Goal: Task Accomplishment & Management: Use online tool/utility

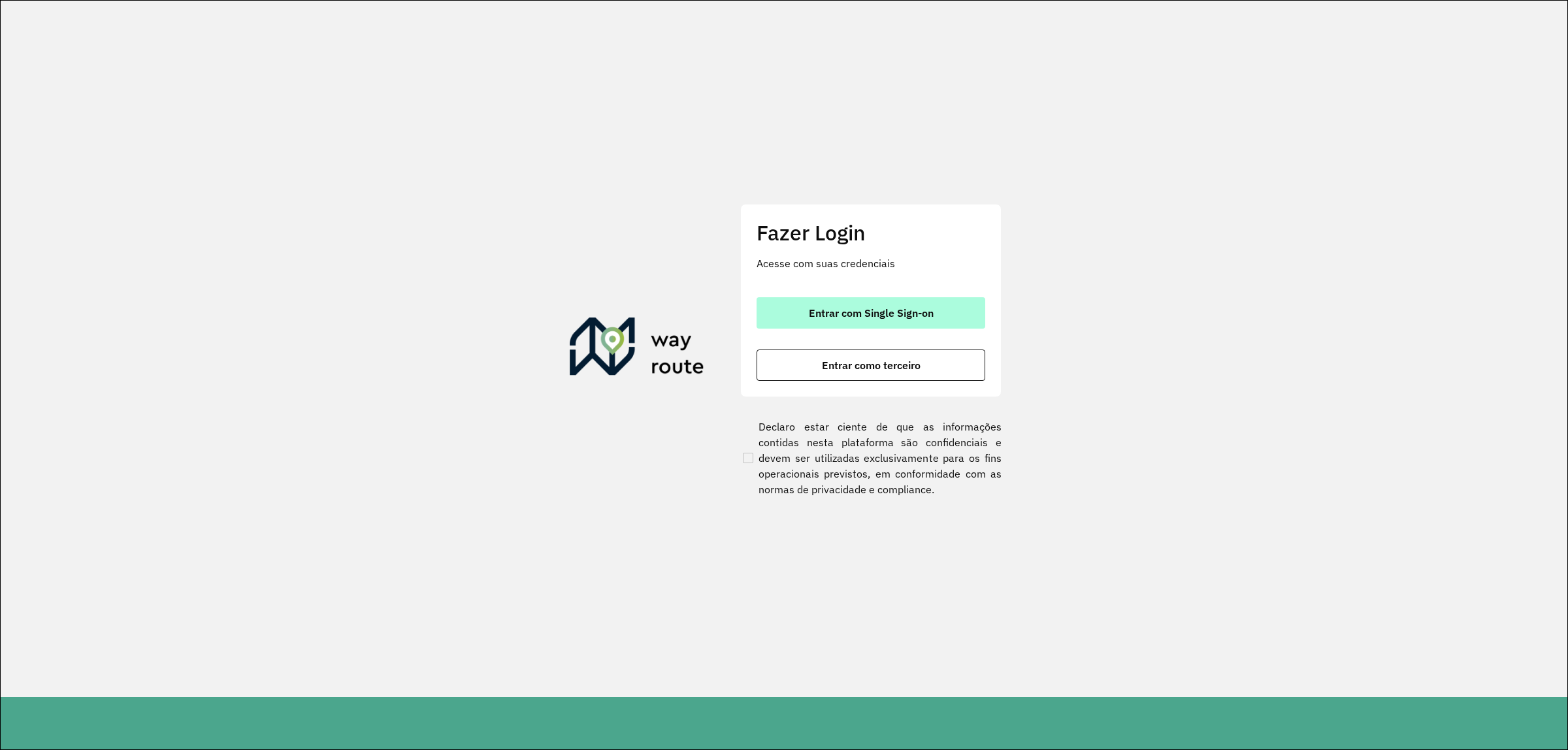
click at [892, 311] on span "Entrar com Single Sign-on" at bounding box center [871, 313] width 124 height 10
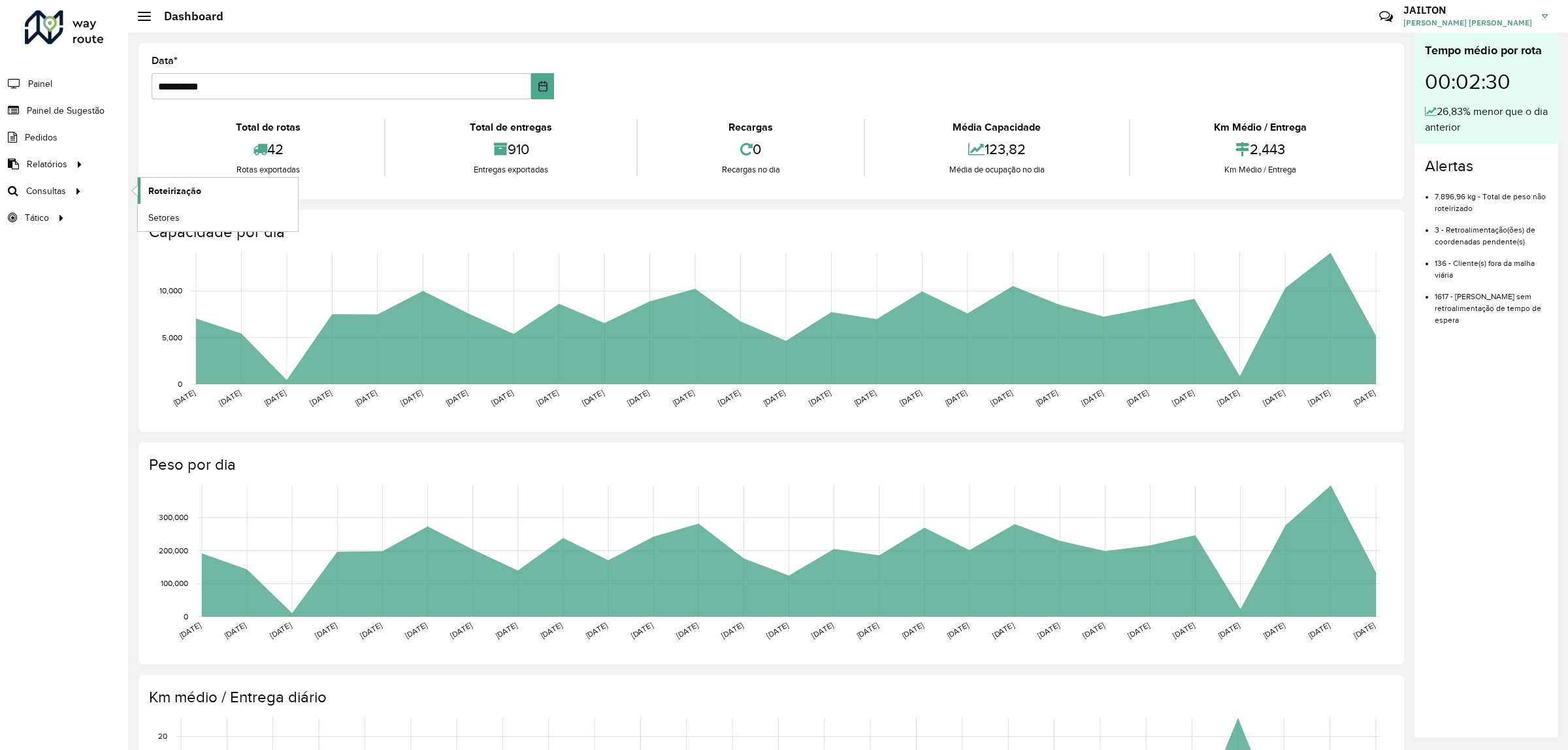
click at [188, 188] on span "Roteirização" at bounding box center [175, 191] width 53 height 14
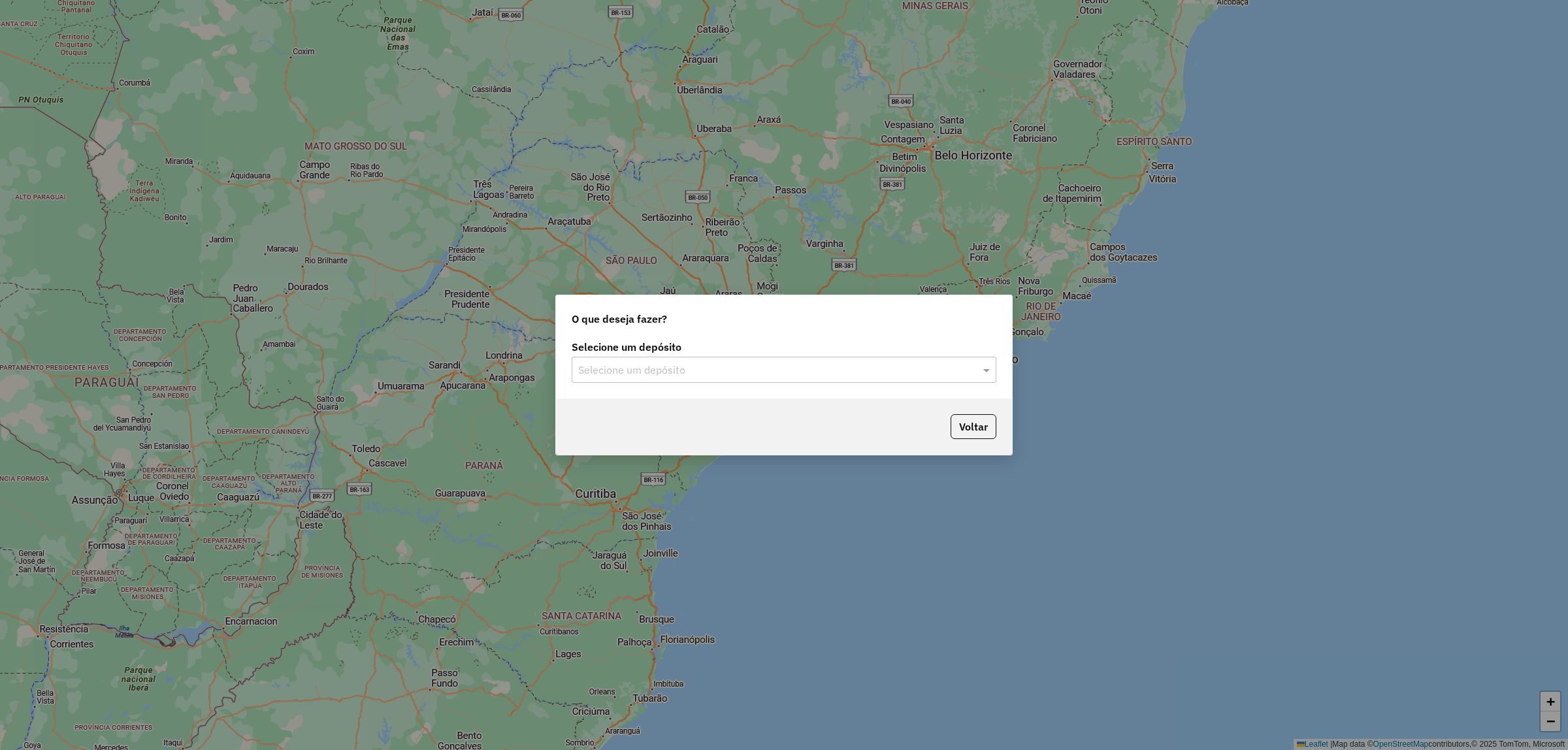
click at [663, 386] on div "Selecione um depósito Selecione um depósito" at bounding box center [784, 368] width 456 height 62
click at [654, 373] on input "text" at bounding box center [771, 370] width 385 height 16
click at [697, 400] on div "CDD Embu" at bounding box center [784, 408] width 424 height 22
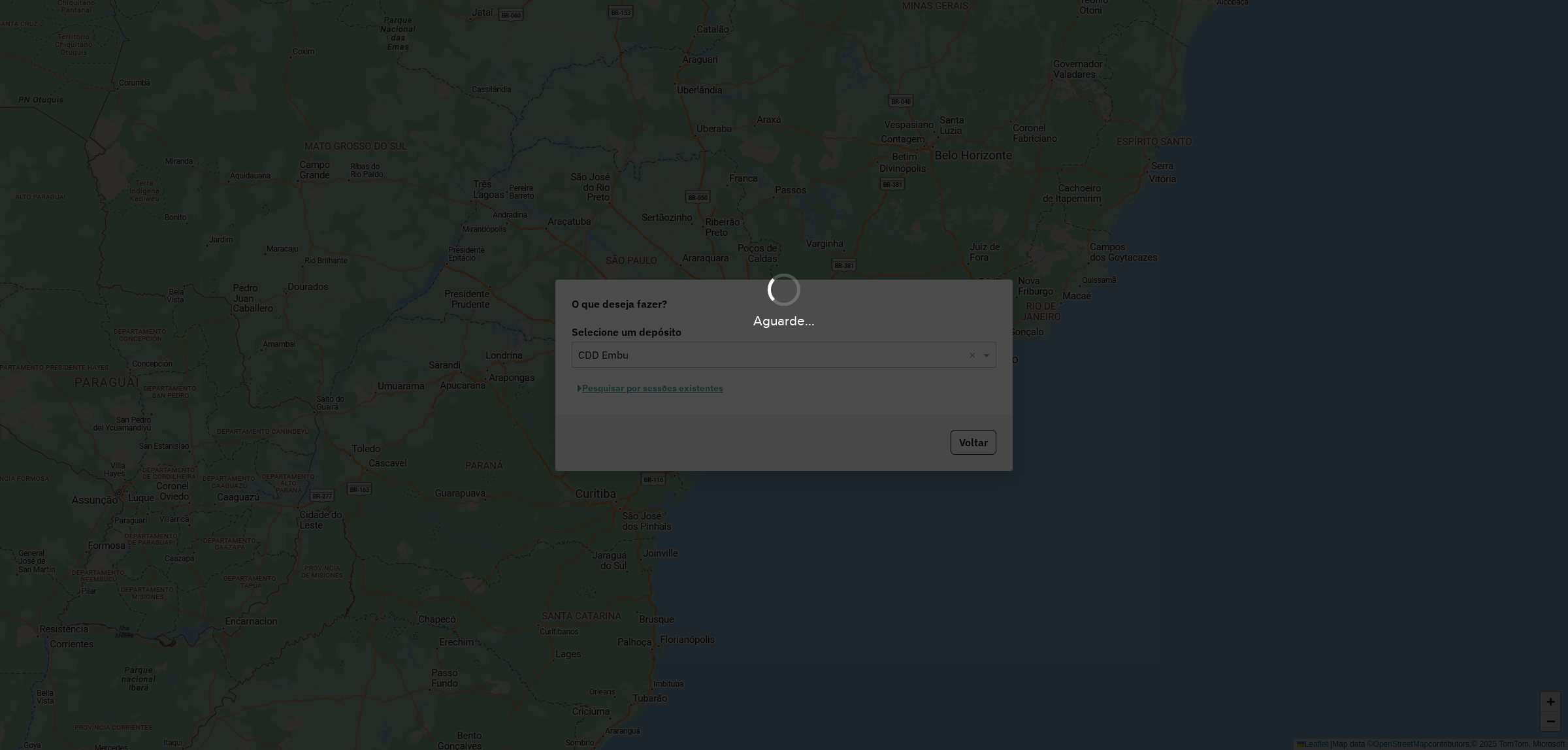
drag, startPoint x: 497, startPoint y: 391, endPoint x: 712, endPoint y: 391, distance: 215.0
click at [507, 391] on div "Aguarde..." at bounding box center [784, 375] width 1568 height 750
click at [713, 391] on div "Aguarde..." at bounding box center [784, 375] width 1568 height 750
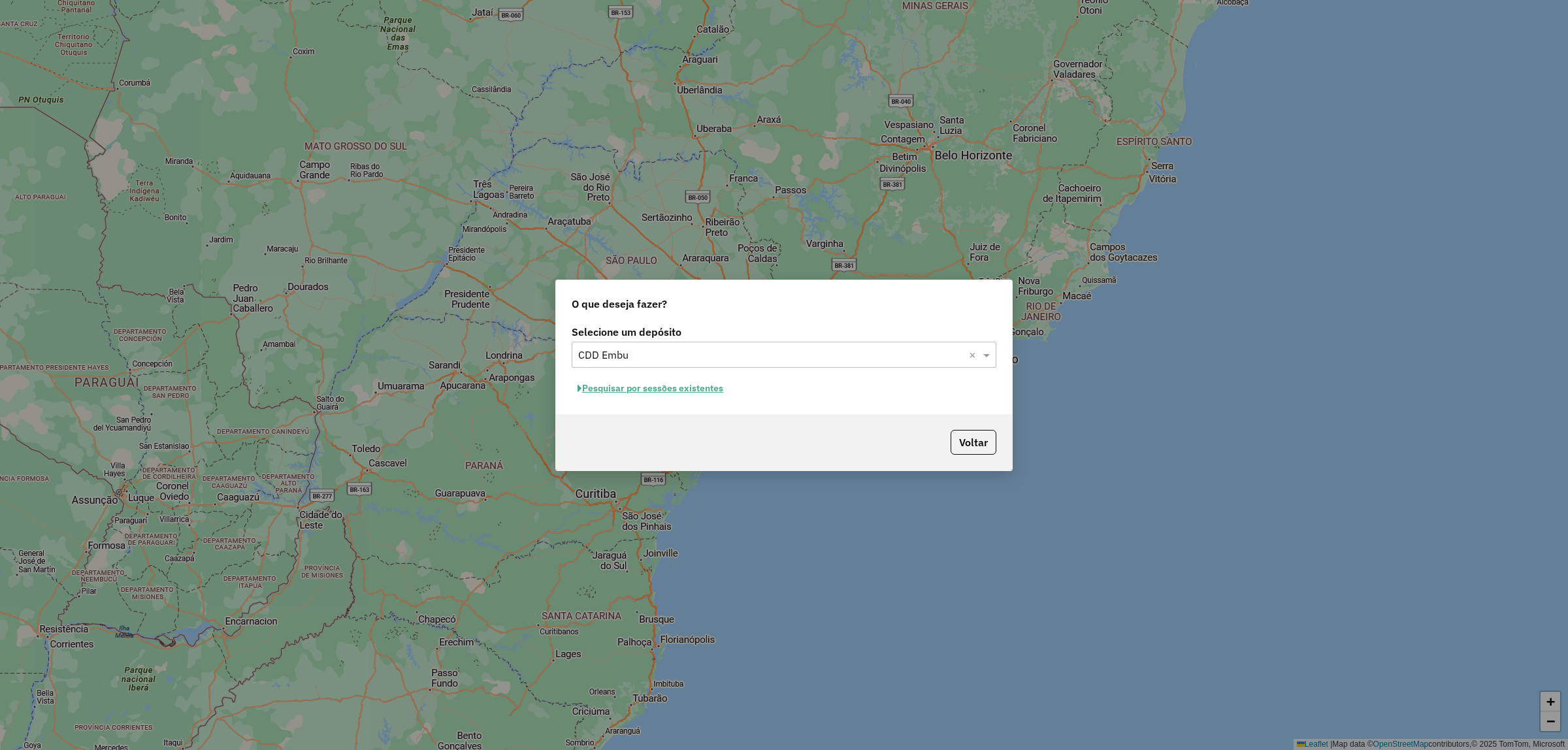
click at [681, 393] on button "Pesquisar por sessões existentes" at bounding box center [650, 388] width 157 height 20
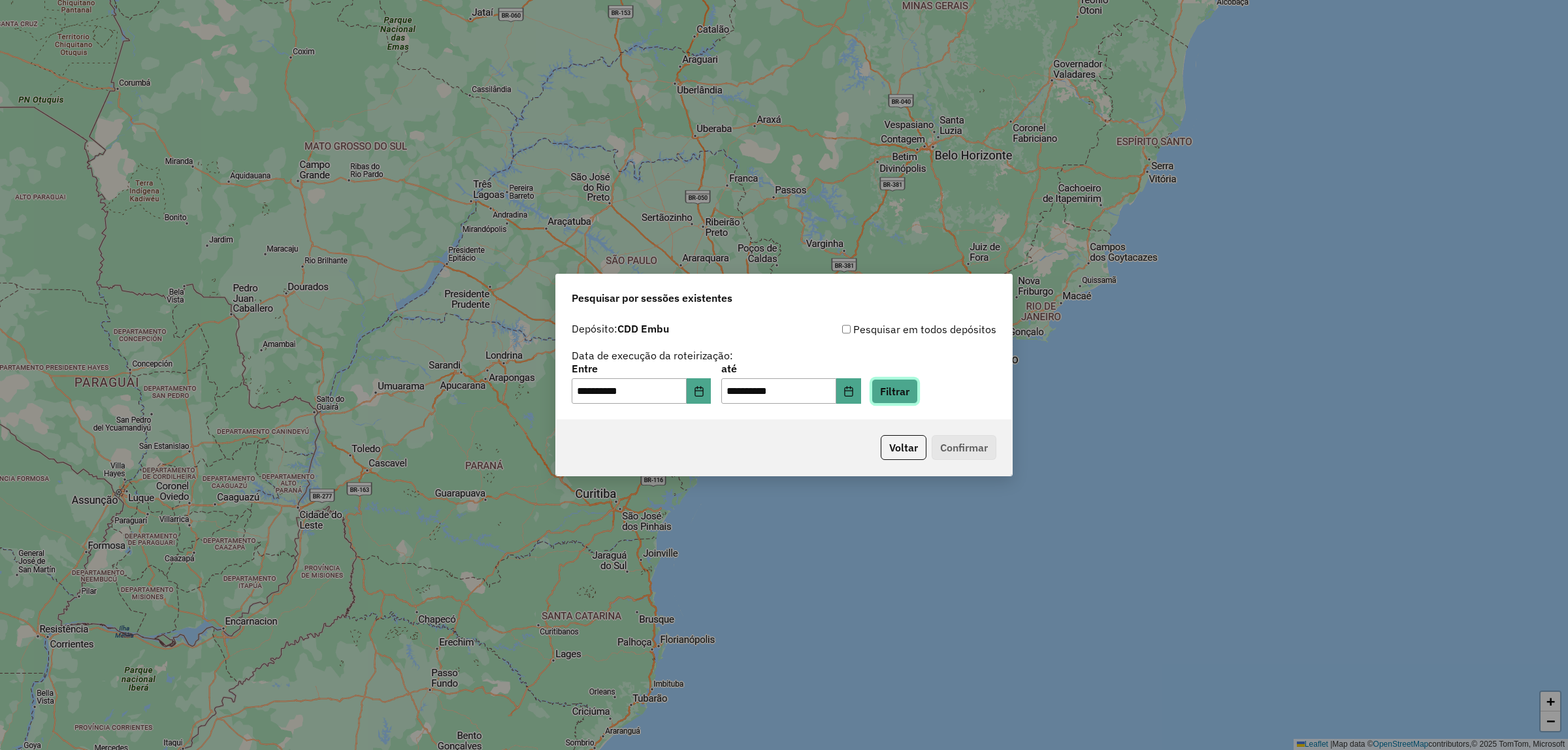
click at [910, 379] on button "Filtrar" at bounding box center [895, 391] width 46 height 25
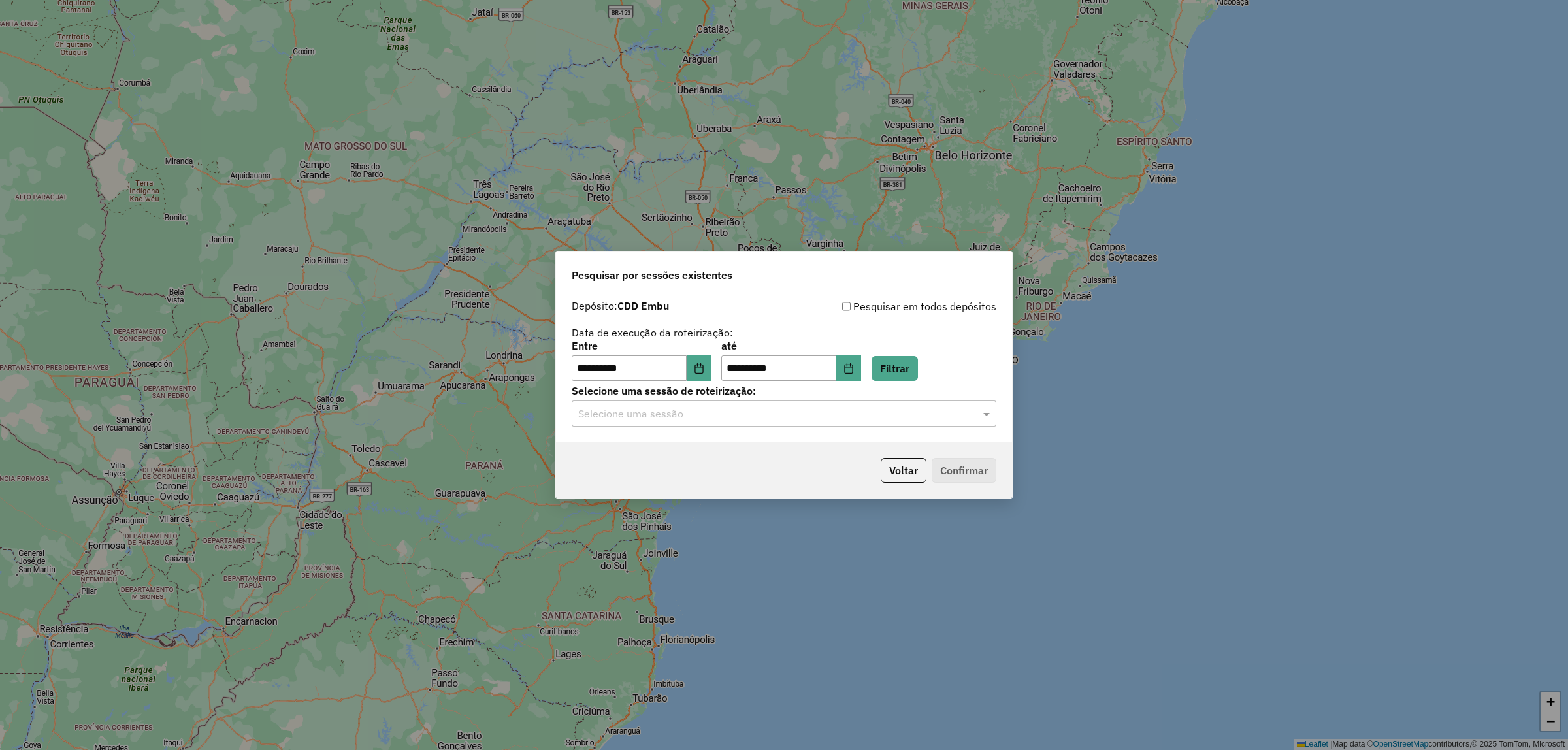
click at [895, 416] on hb-app "**********" at bounding box center [784, 375] width 1568 height 750
click at [856, 413] on input "text" at bounding box center [771, 414] width 385 height 16
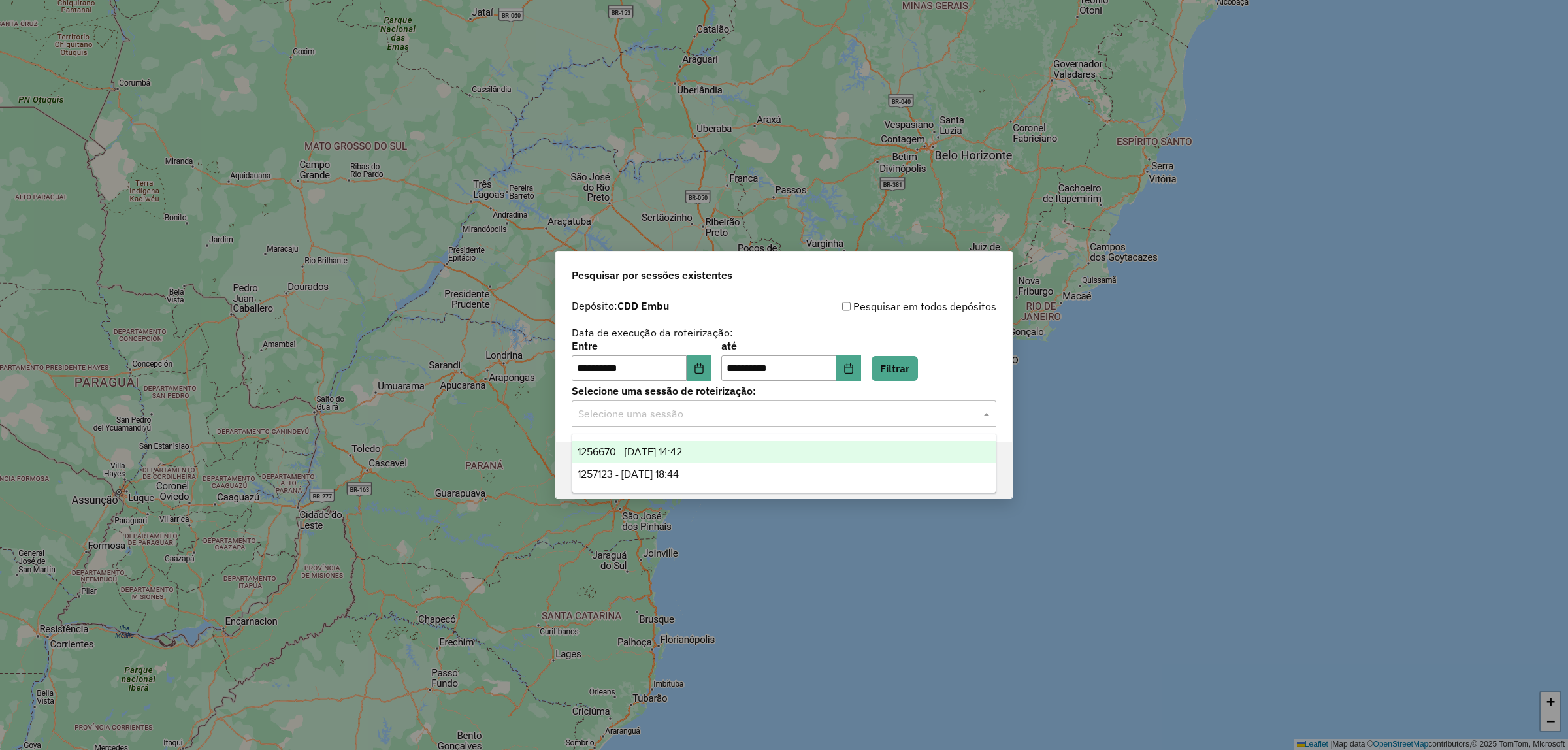
click at [759, 449] on div "1256670 - 01/09/2025 14:42" at bounding box center [784, 452] width 424 height 22
click at [800, 402] on div "Selecione uma sessão × 1256670 - 01/09/2025 14:42 ×" at bounding box center [784, 413] width 424 height 26
click at [727, 469] on div "1257123 - 01/09/2025 18:44" at bounding box center [784, 475] width 424 height 22
click at [768, 422] on input "text" at bounding box center [771, 414] width 385 height 16
click at [725, 452] on div "1256670 - 01/09/2025 14:42" at bounding box center [784, 452] width 424 height 22
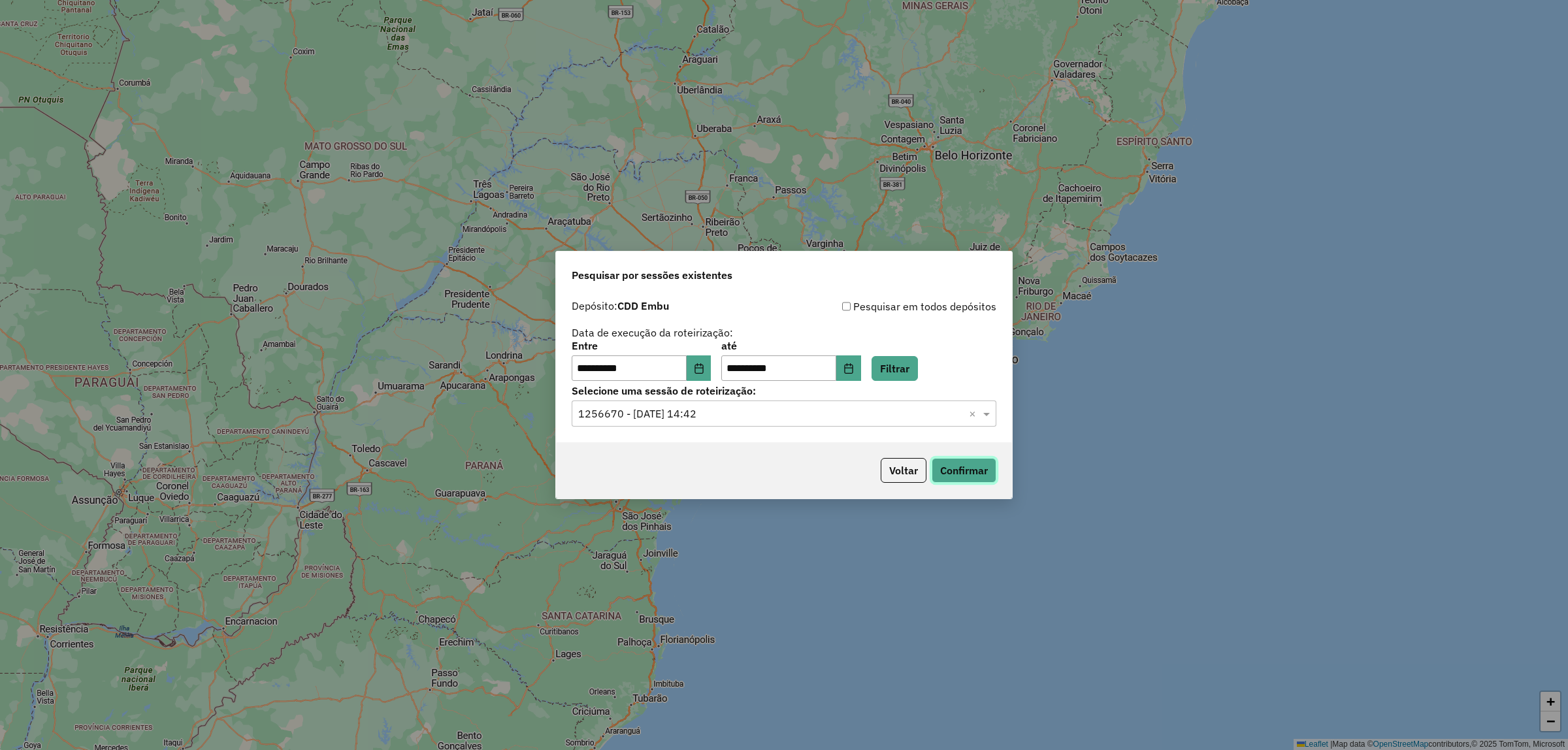
click at [977, 477] on button "Confirmar" at bounding box center [964, 470] width 64 height 25
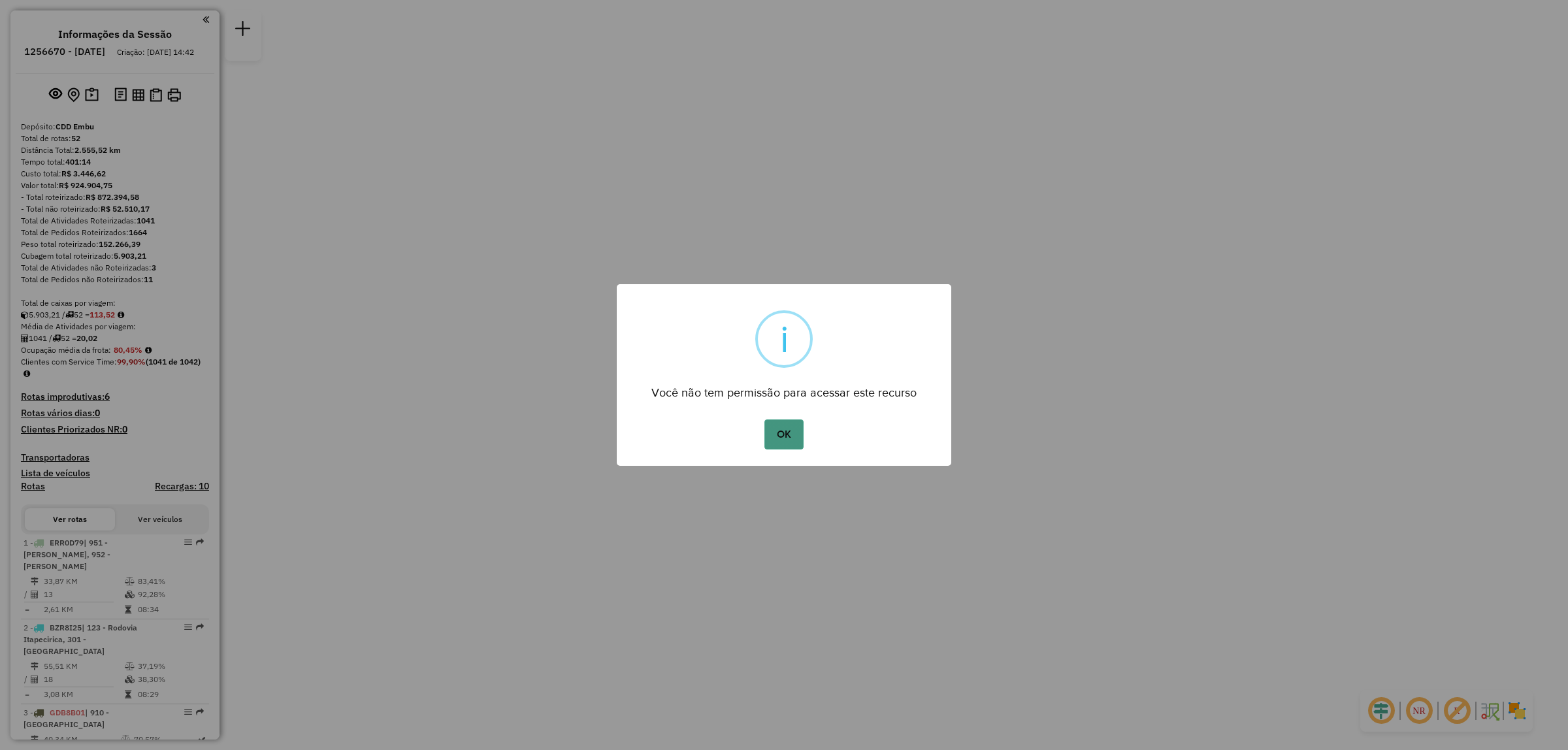
click at [799, 420] on button "OK" at bounding box center [783, 434] width 38 height 30
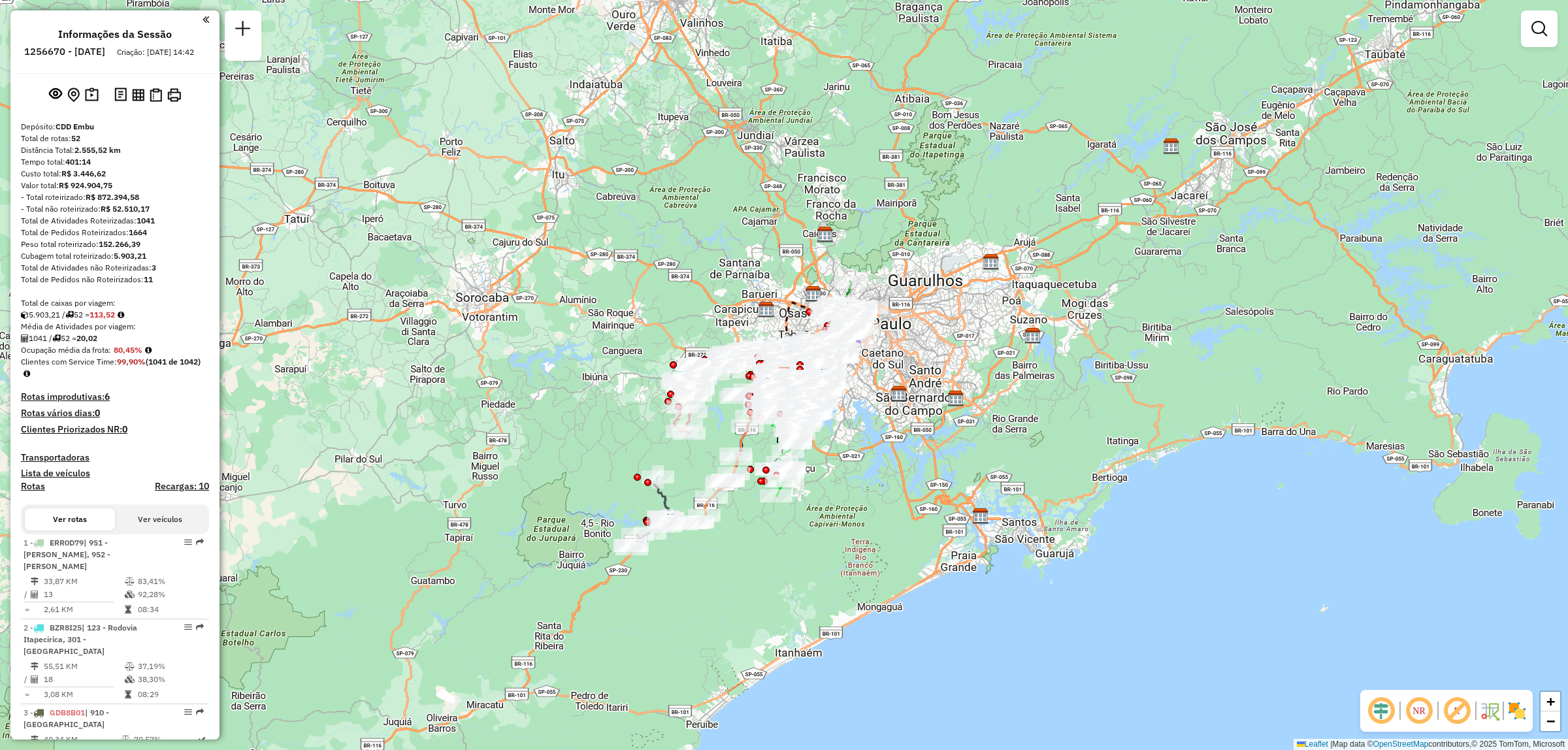
scroll to position [3513, 0]
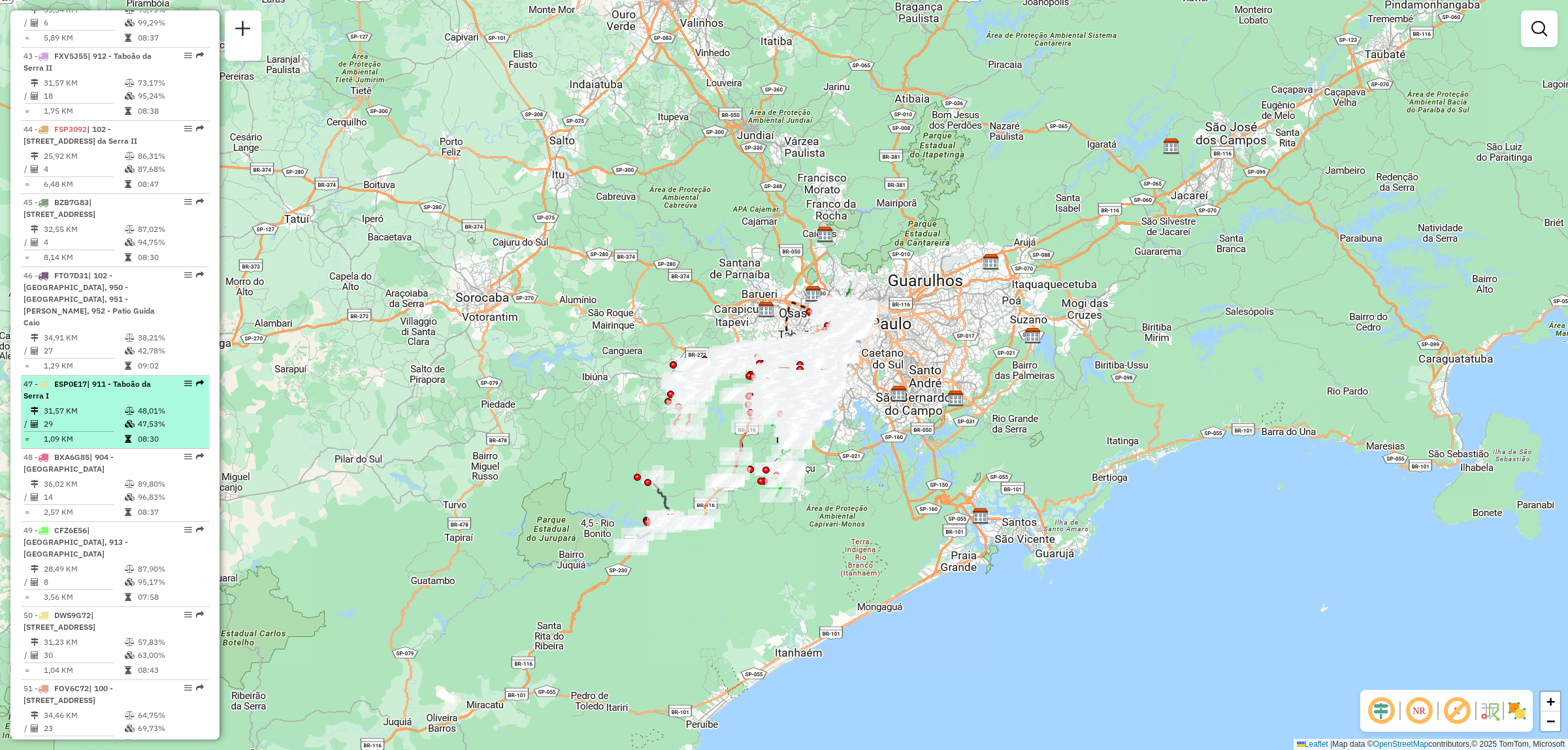
select select "**********"
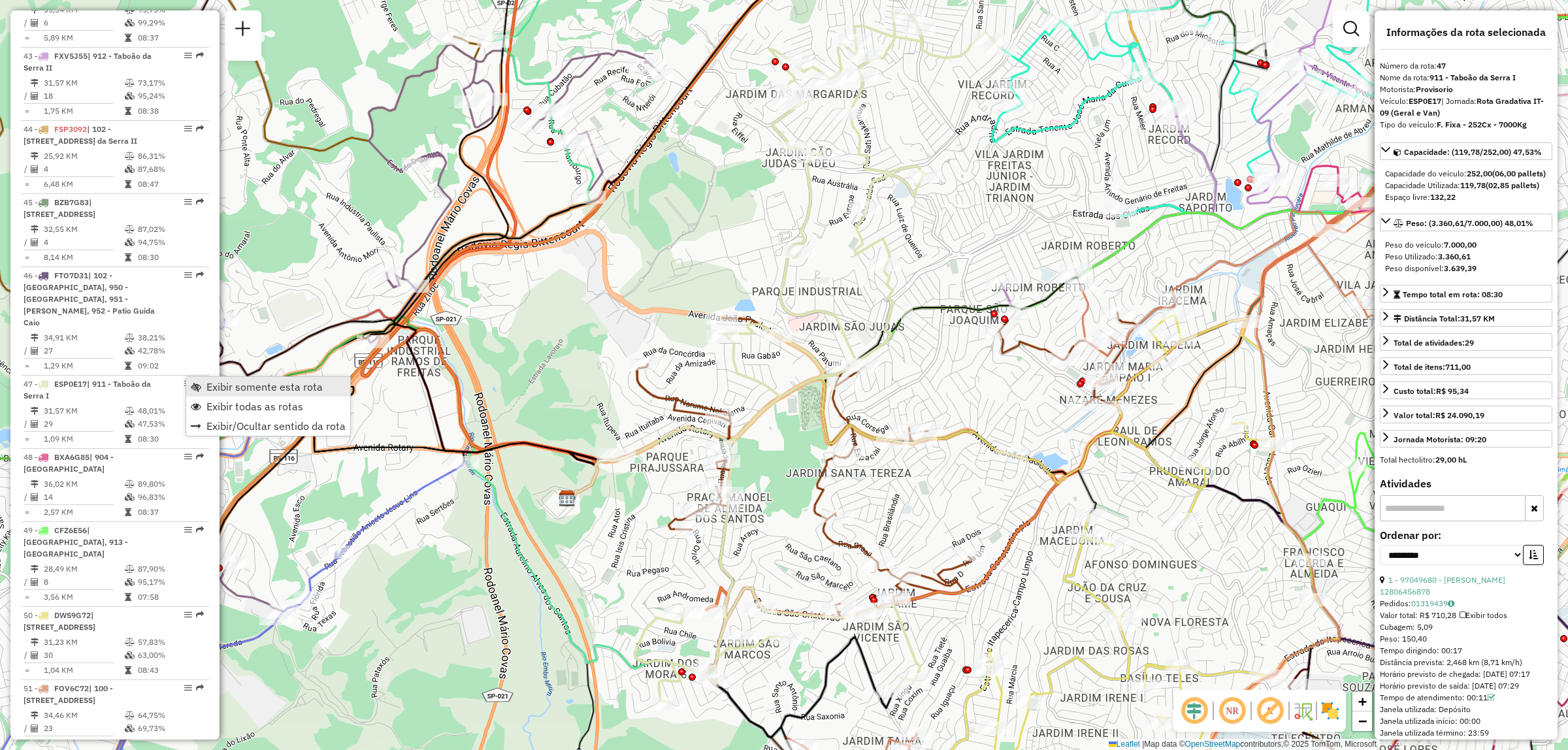
click at [213, 382] on span "Exibir somente esta rota" at bounding box center [264, 387] width 116 height 10
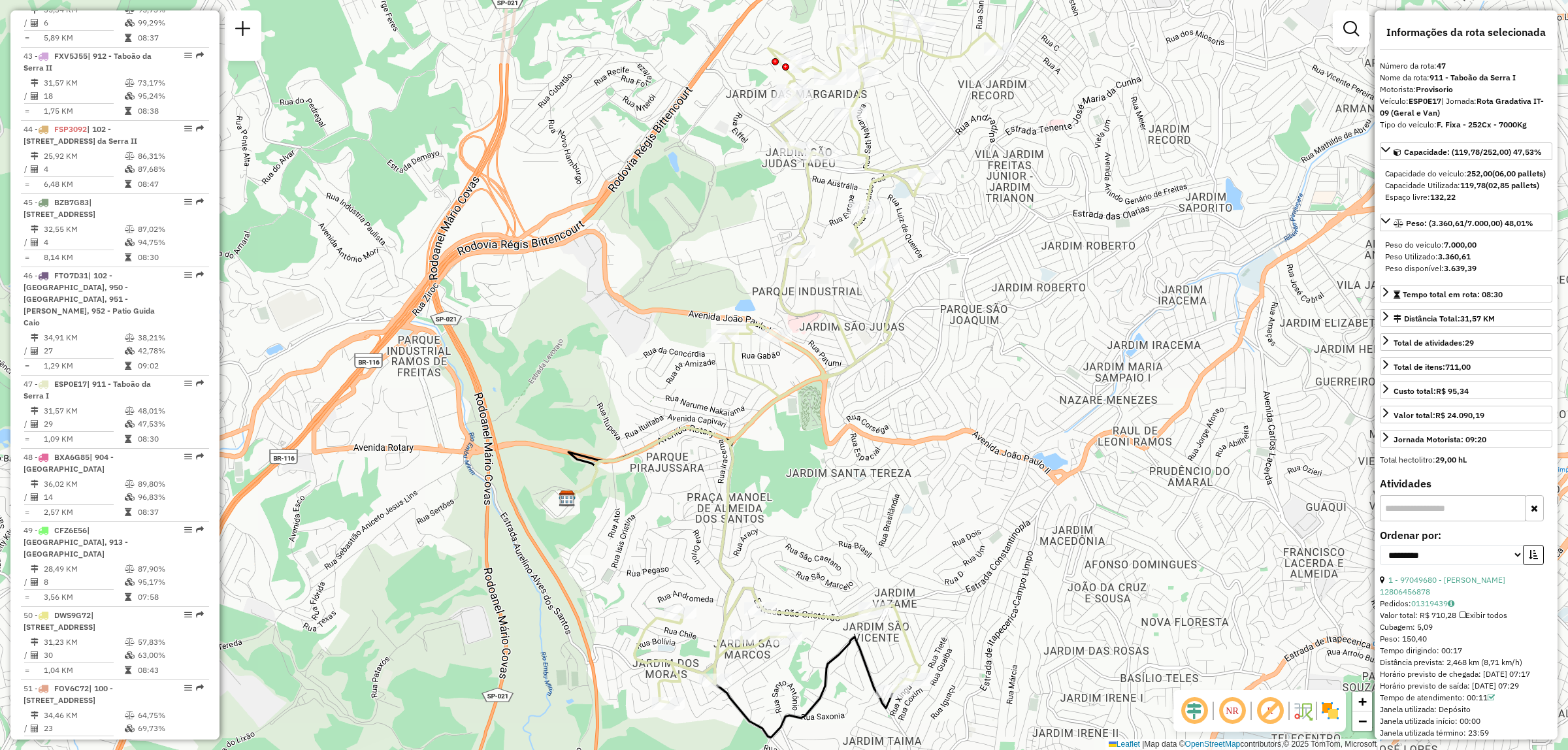
drag, startPoint x: 413, startPoint y: 28, endPoint x: 970, endPoint y: 536, distance: 753.9
click at [890, 350] on div "Janela de atendimento Grade de atendimento Capacidade Transportadoras Veículos …" at bounding box center [784, 375] width 1568 height 750
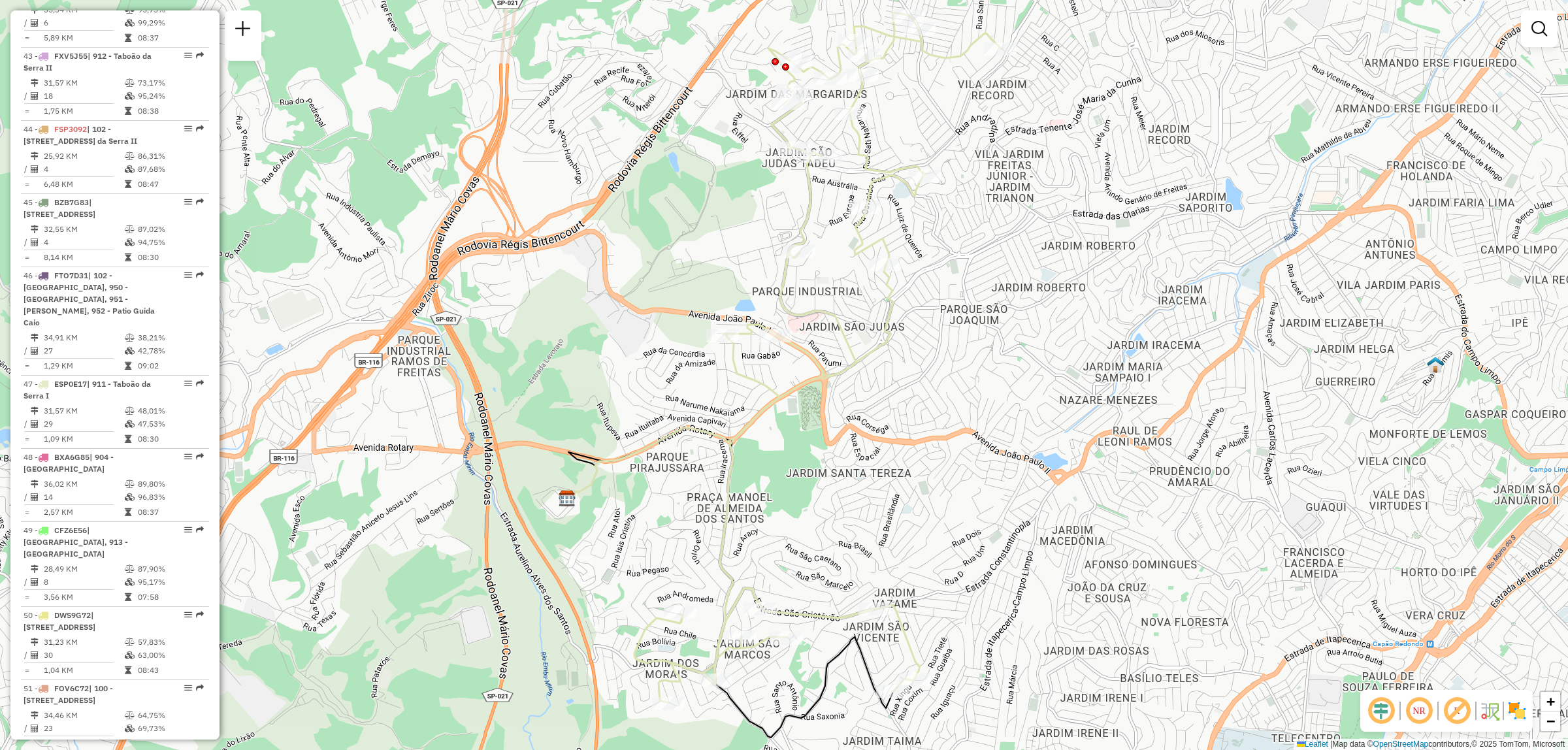
click at [1380, 707] on em at bounding box center [1381, 711] width 31 height 32
drag, startPoint x: 1525, startPoint y: 709, endPoint x: 1511, endPoint y: 712, distance: 14.3
click at [1525, 709] on img at bounding box center [1517, 711] width 21 height 21
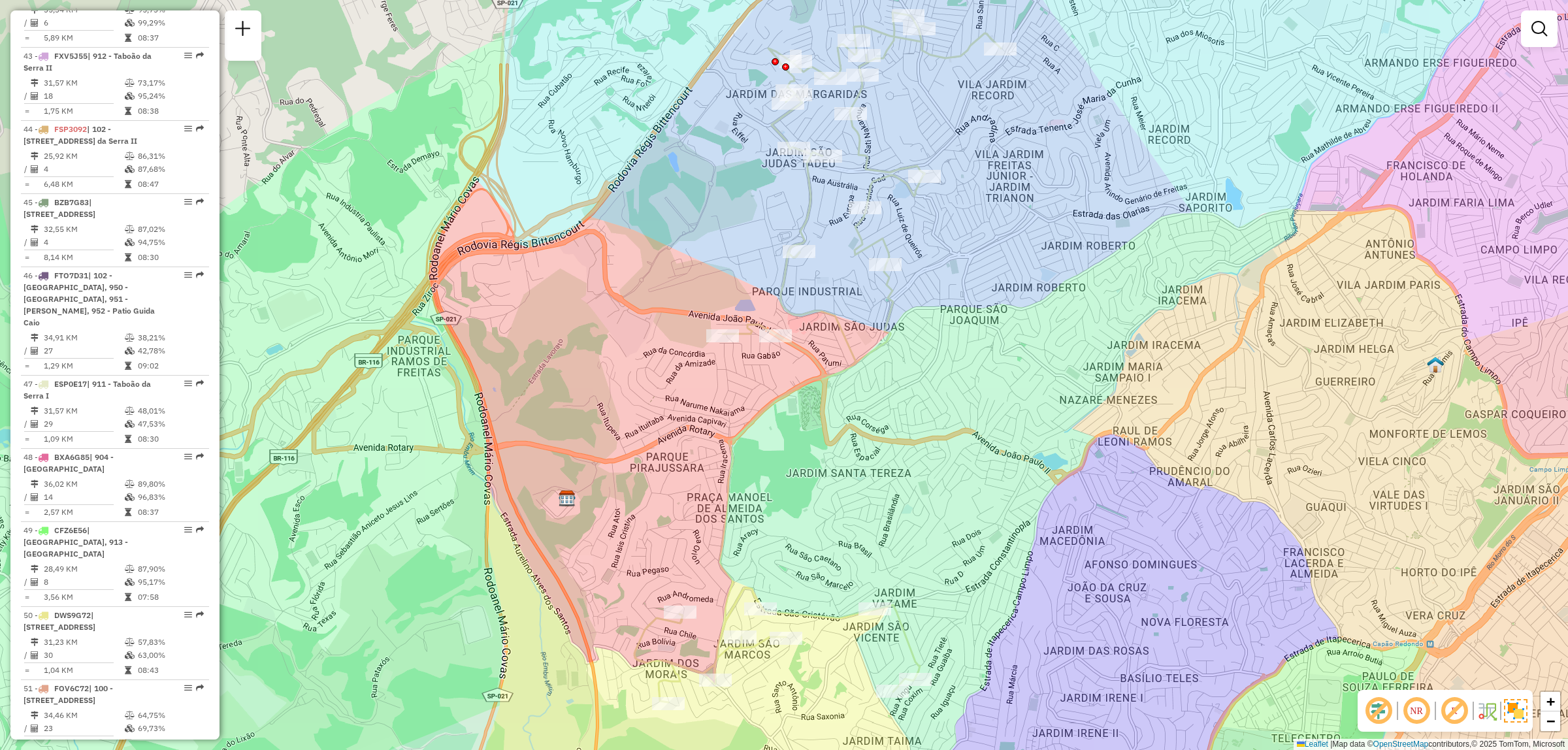
click at [1464, 708] on em at bounding box center [1454, 711] width 31 height 32
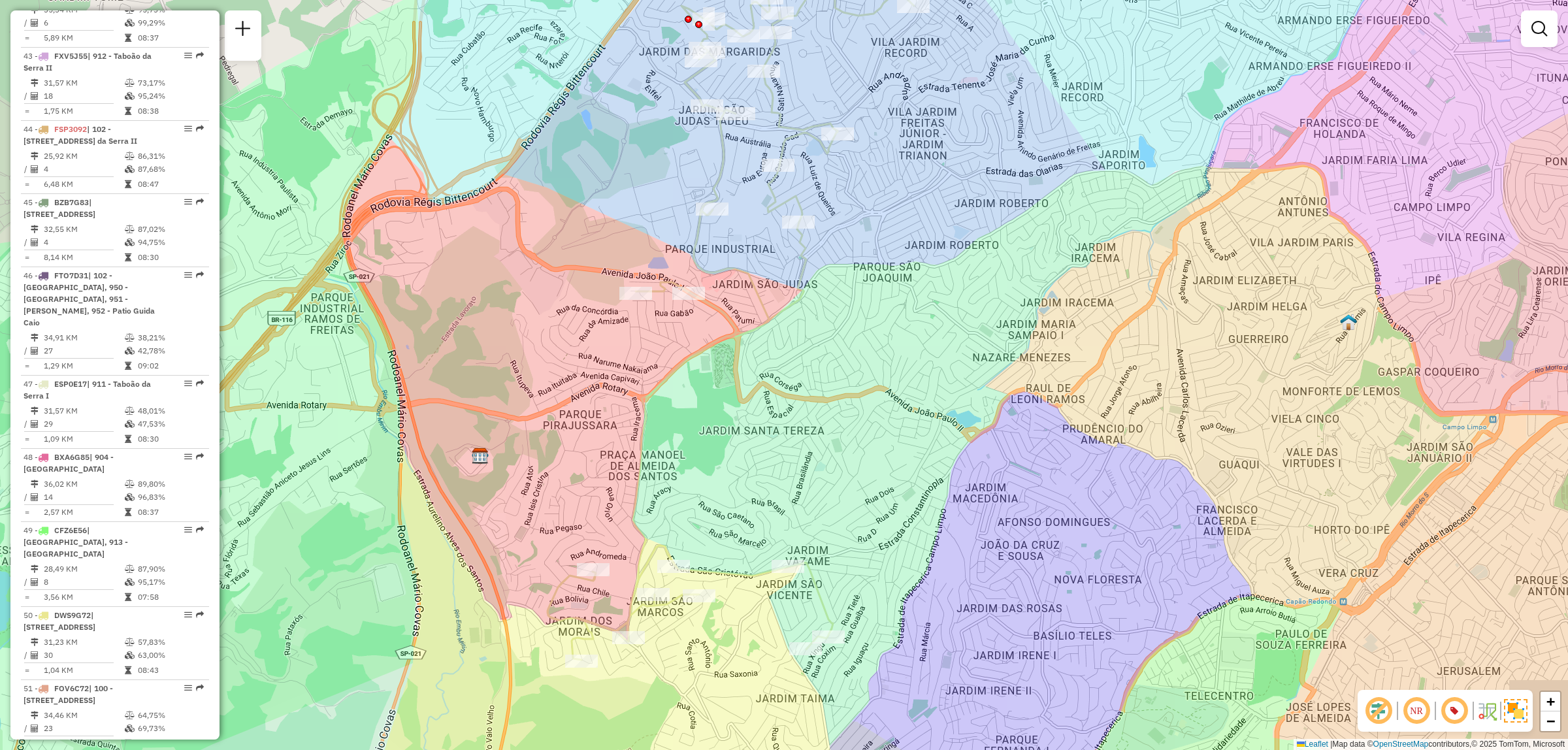
drag, startPoint x: 1049, startPoint y: 159, endPoint x: 982, endPoint y: 18, distance: 156.1
click at [982, 18] on div "Janela de atendimento Grade de atendimento Capacidade Transportadoras Veículos …" at bounding box center [784, 375] width 1568 height 750
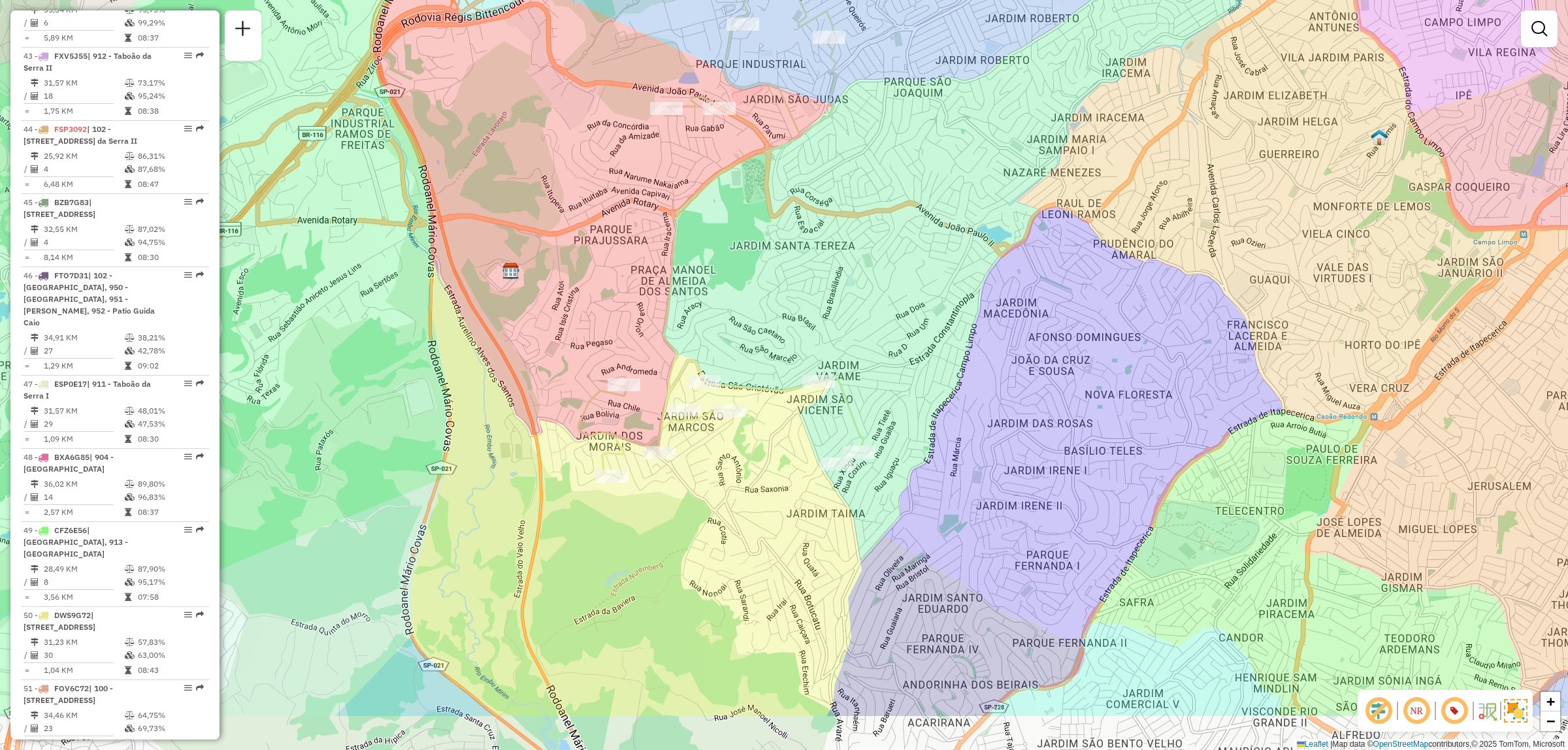
drag, startPoint x: 974, startPoint y: 281, endPoint x: 991, endPoint y: 176, distance: 106.4
click at [991, 176] on div "Janela de atendimento Grade de atendimento Capacidade Transportadoras Veículos …" at bounding box center [784, 375] width 1568 height 750
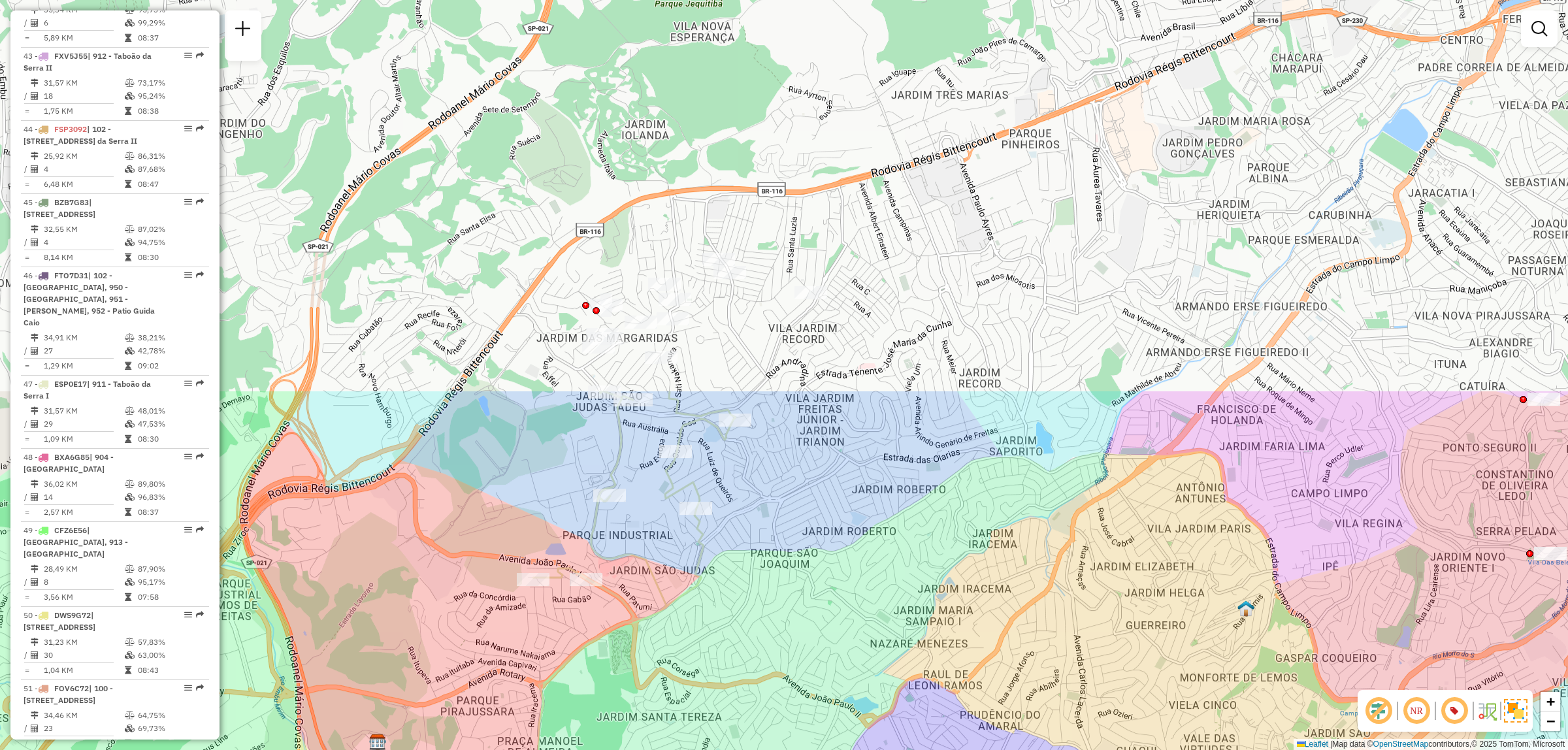
drag, startPoint x: 805, startPoint y: 239, endPoint x: 673, endPoint y: 692, distance: 471.8
click at [673, 708] on div "Janela de atendimento Grade de atendimento Capacidade Transportadoras Veículos …" at bounding box center [784, 375] width 1568 height 750
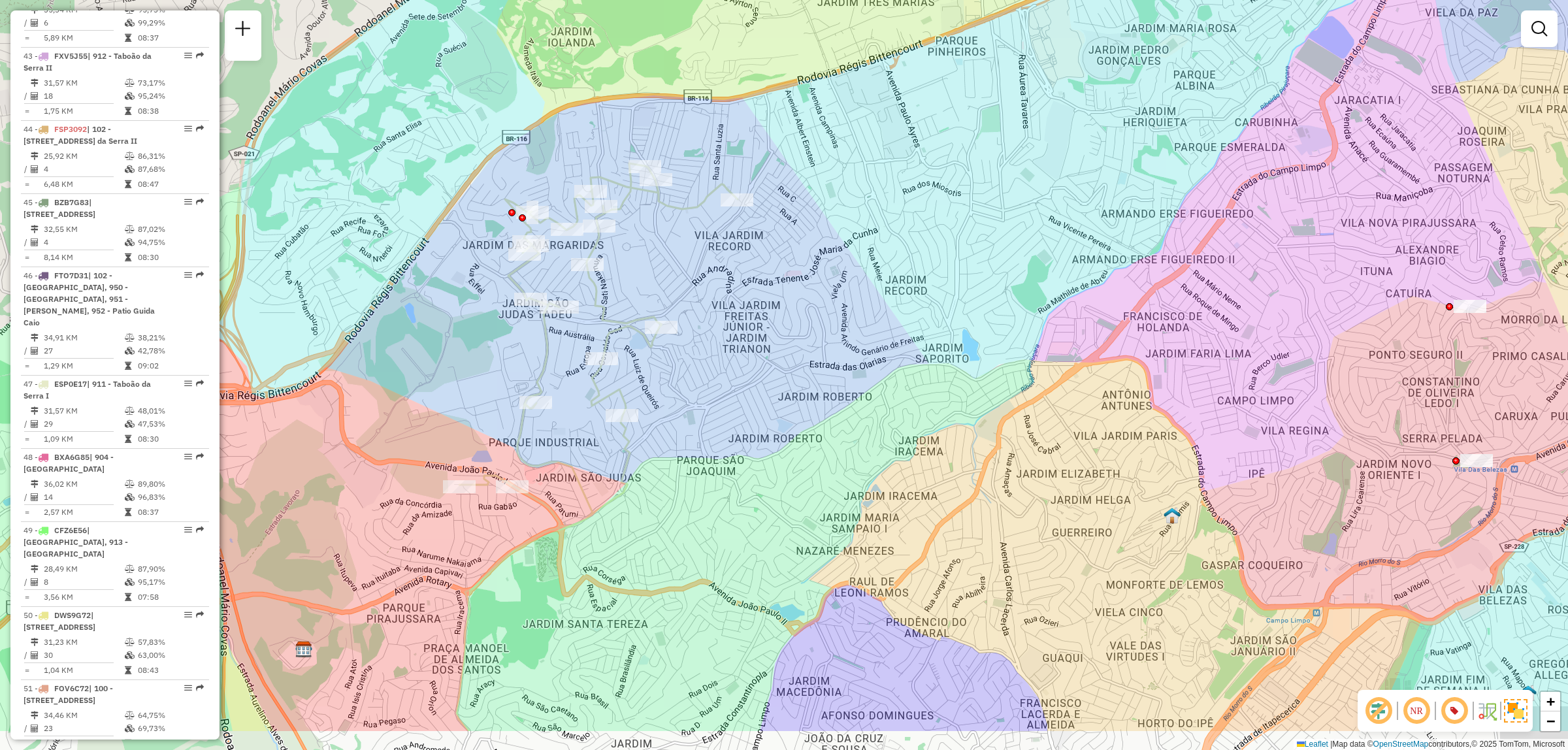
drag, startPoint x: 976, startPoint y: 388, endPoint x: 910, endPoint y: 289, distance: 119.0
click at [910, 289] on div "Janela de atendimento Grade de atendimento Capacidade Transportadoras Veículos …" at bounding box center [784, 375] width 1568 height 750
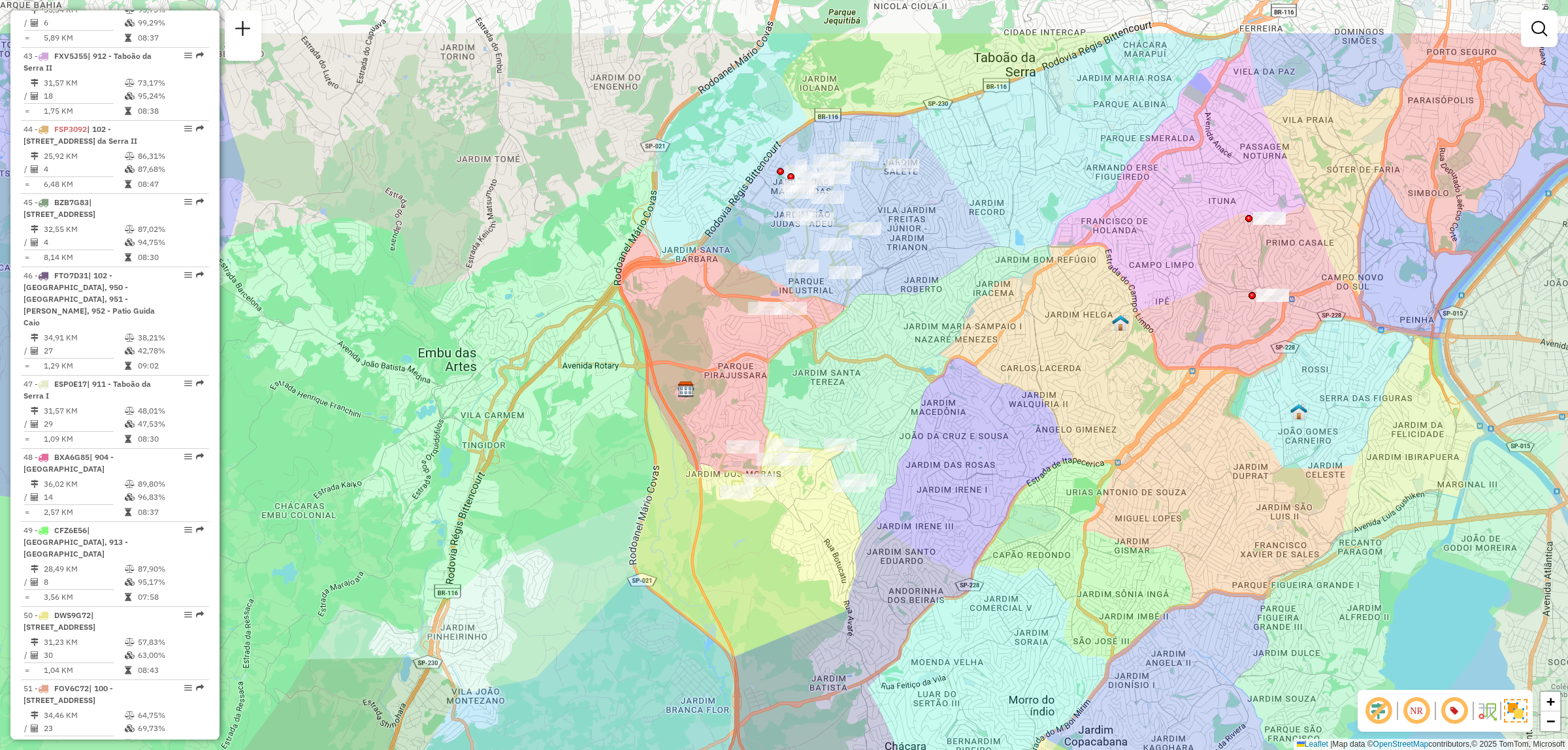
drag, startPoint x: 952, startPoint y: 144, endPoint x: 920, endPoint y: 254, distance: 114.6
click at [920, 254] on div "Janela de atendimento Grade de atendimento Capacidade Transportadoras Veículos …" at bounding box center [784, 375] width 1568 height 750
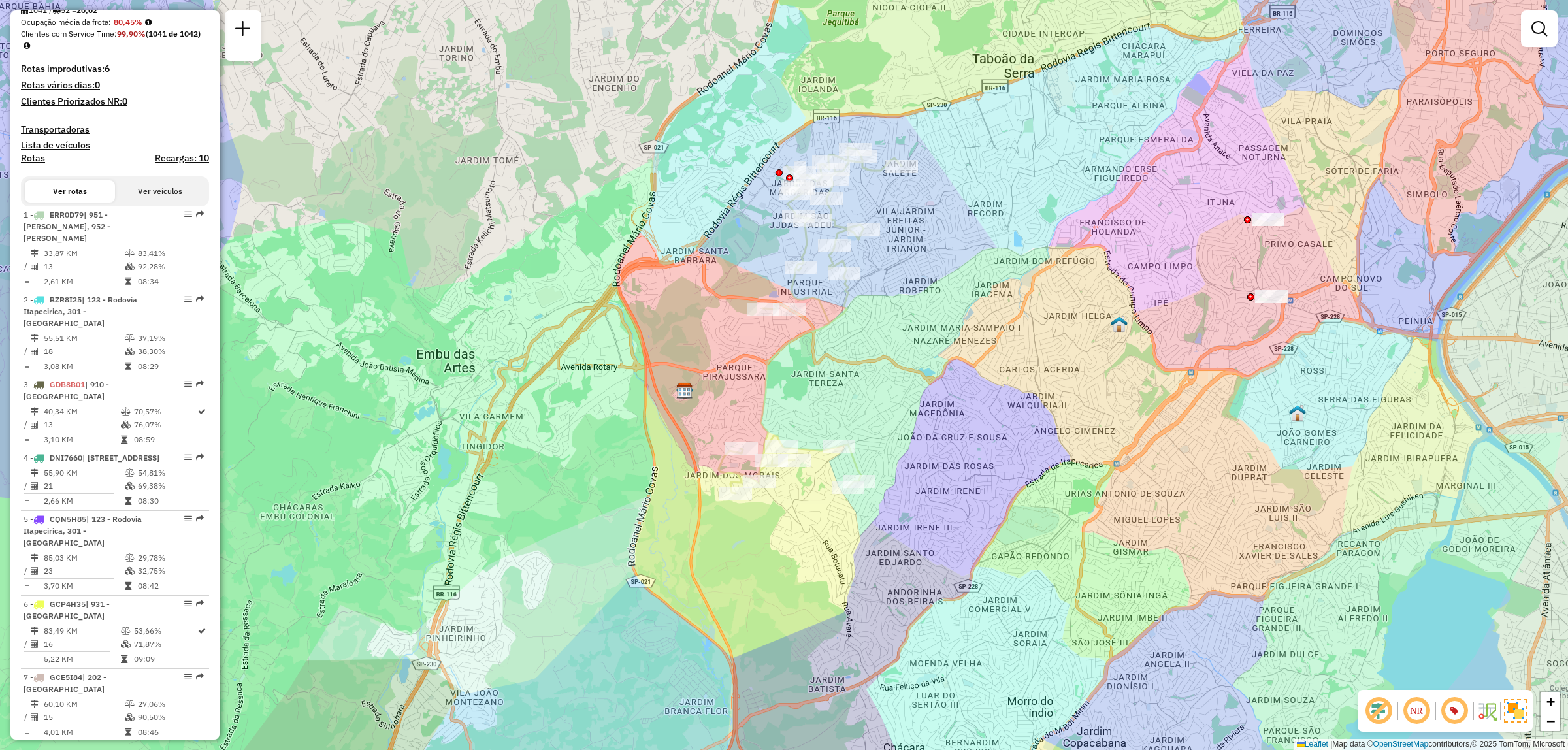
scroll to position [0, 0]
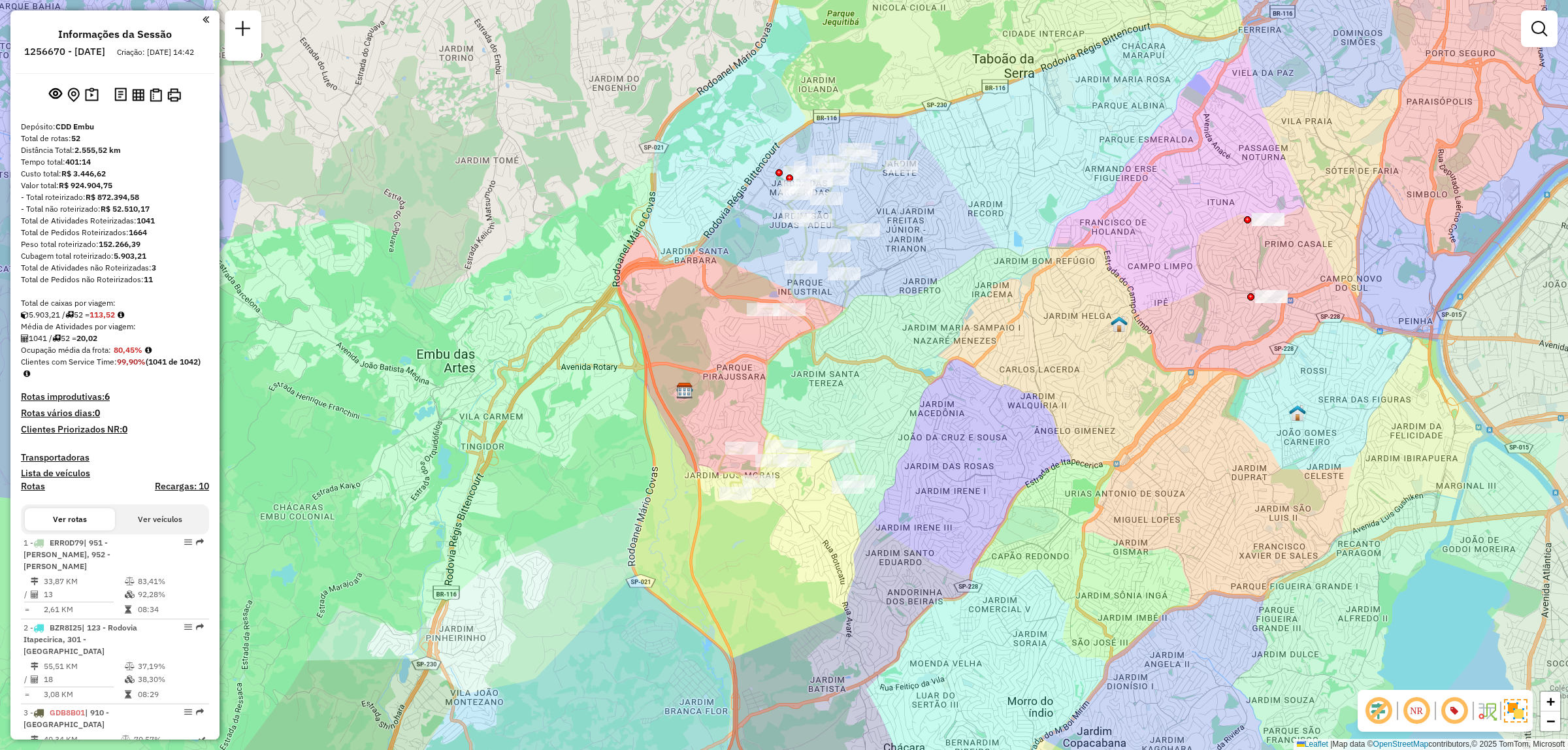
click at [79, 53] on h6 "1256670 - [DATE]" at bounding box center [64, 52] width 81 height 12
copy h6 "1256670"
select select "**********"
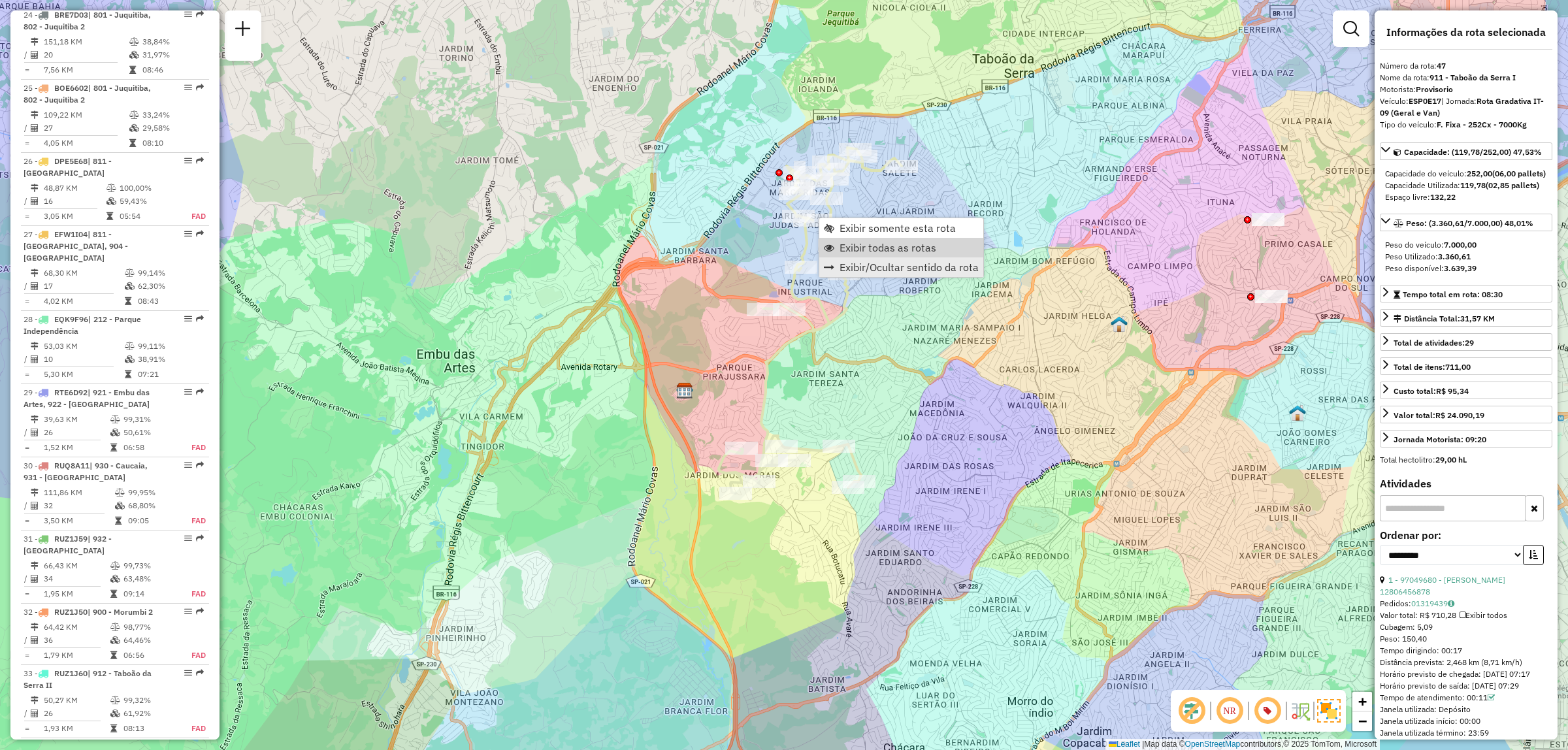
scroll to position [3869, 0]
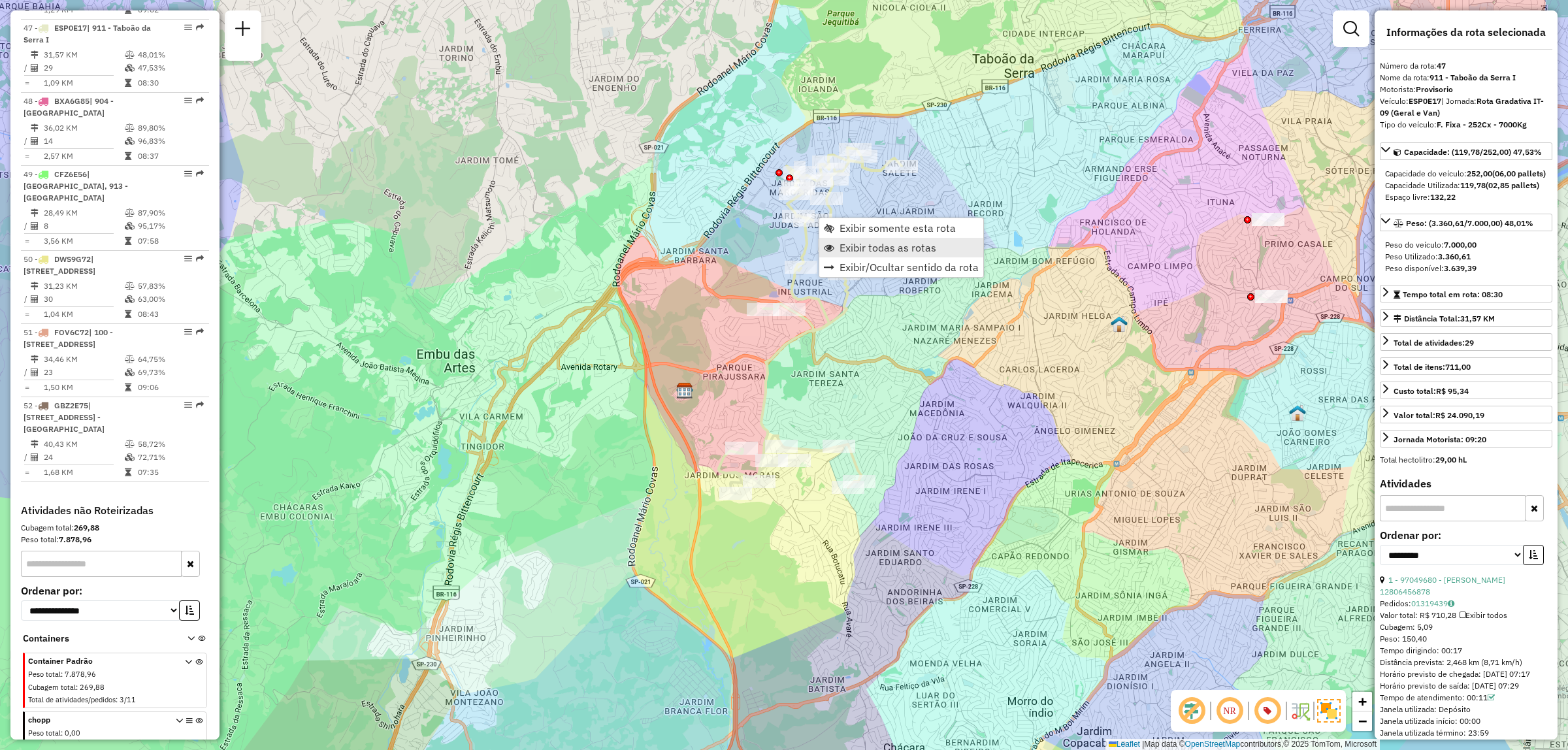
click at [935, 241] on link "Exibir todas as rotas" at bounding box center [901, 248] width 164 height 20
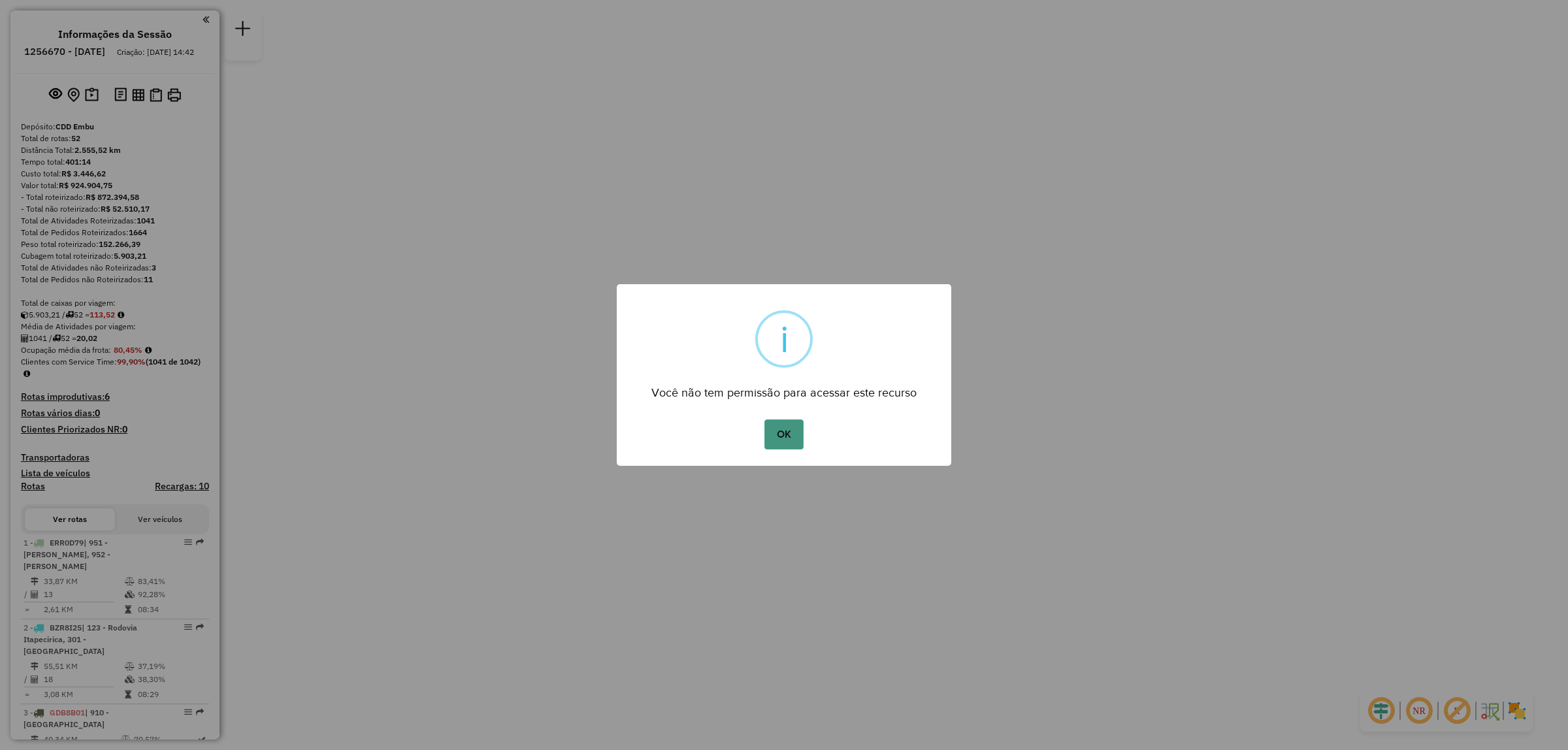
click at [794, 445] on button "OK" at bounding box center [783, 434] width 38 height 30
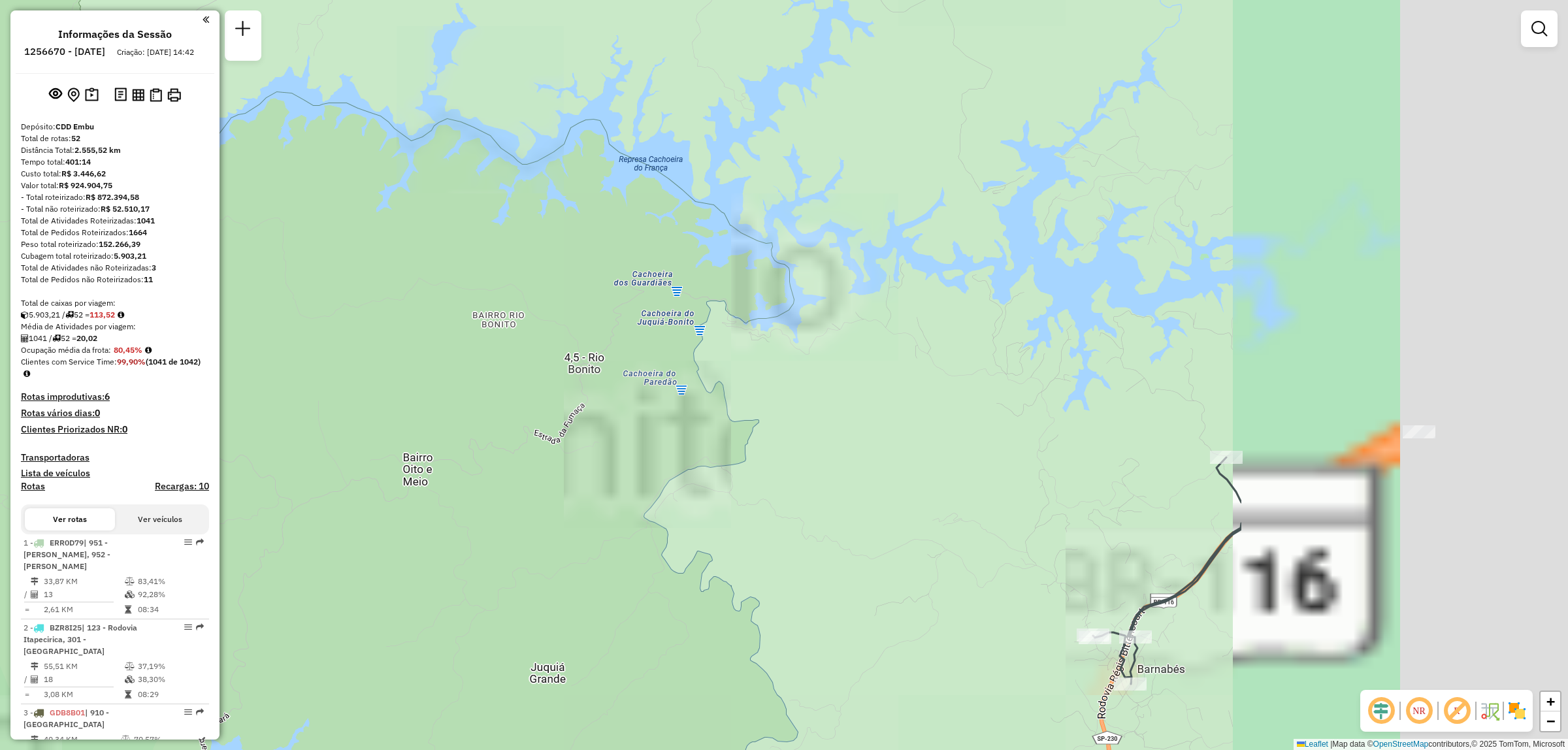
drag, startPoint x: 947, startPoint y: 391, endPoint x: 743, endPoint y: 362, distance: 206.1
click at [743, 362] on div "Janela de atendimento Grade de atendimento Capacidade Transportadoras Veículos …" at bounding box center [784, 375] width 1568 height 750
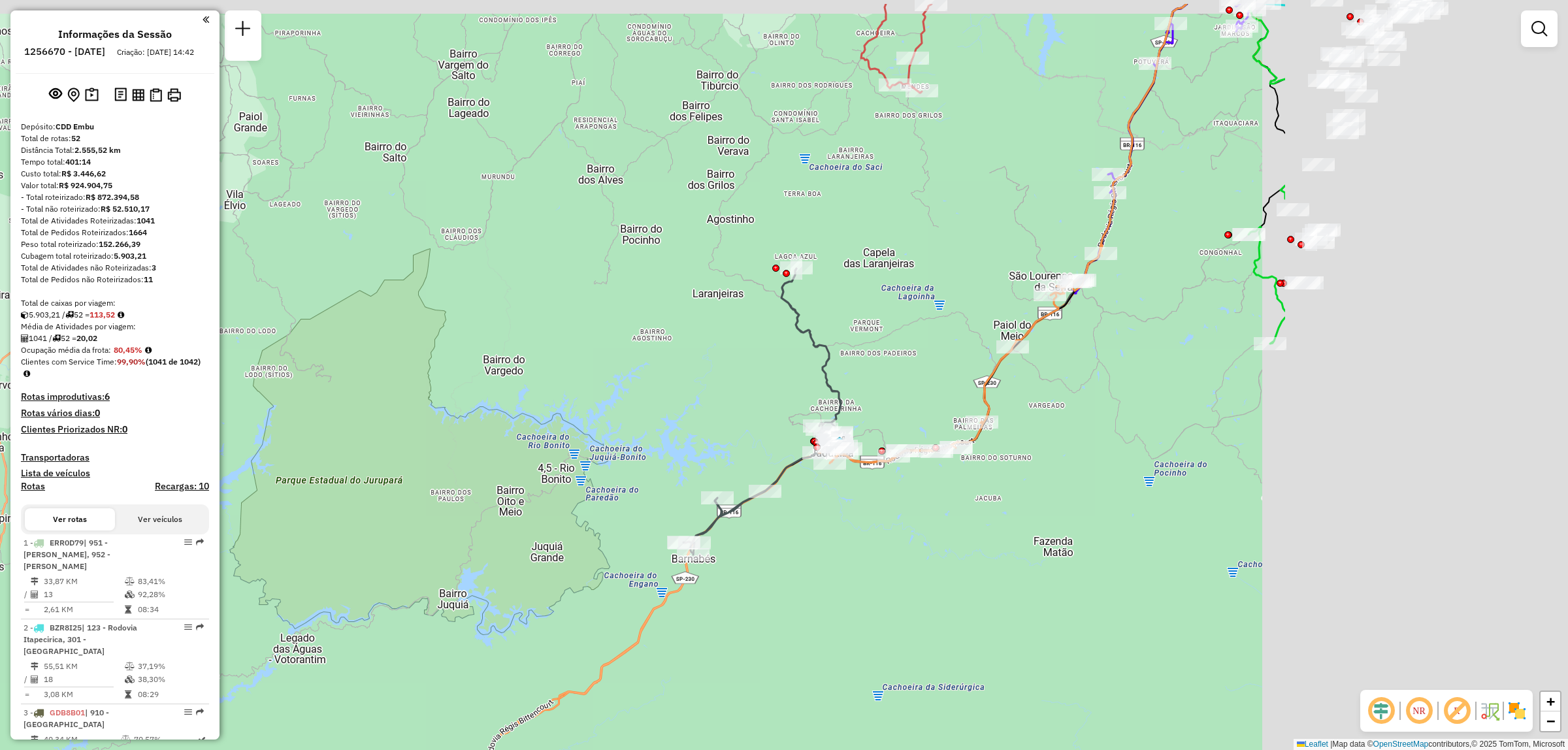
drag, startPoint x: 1197, startPoint y: 488, endPoint x: 997, endPoint y: 480, distance: 200.2
click at [946, 544] on div "Janela de atendimento Grade de atendimento Capacidade Transportadoras Veículos …" at bounding box center [784, 375] width 1568 height 750
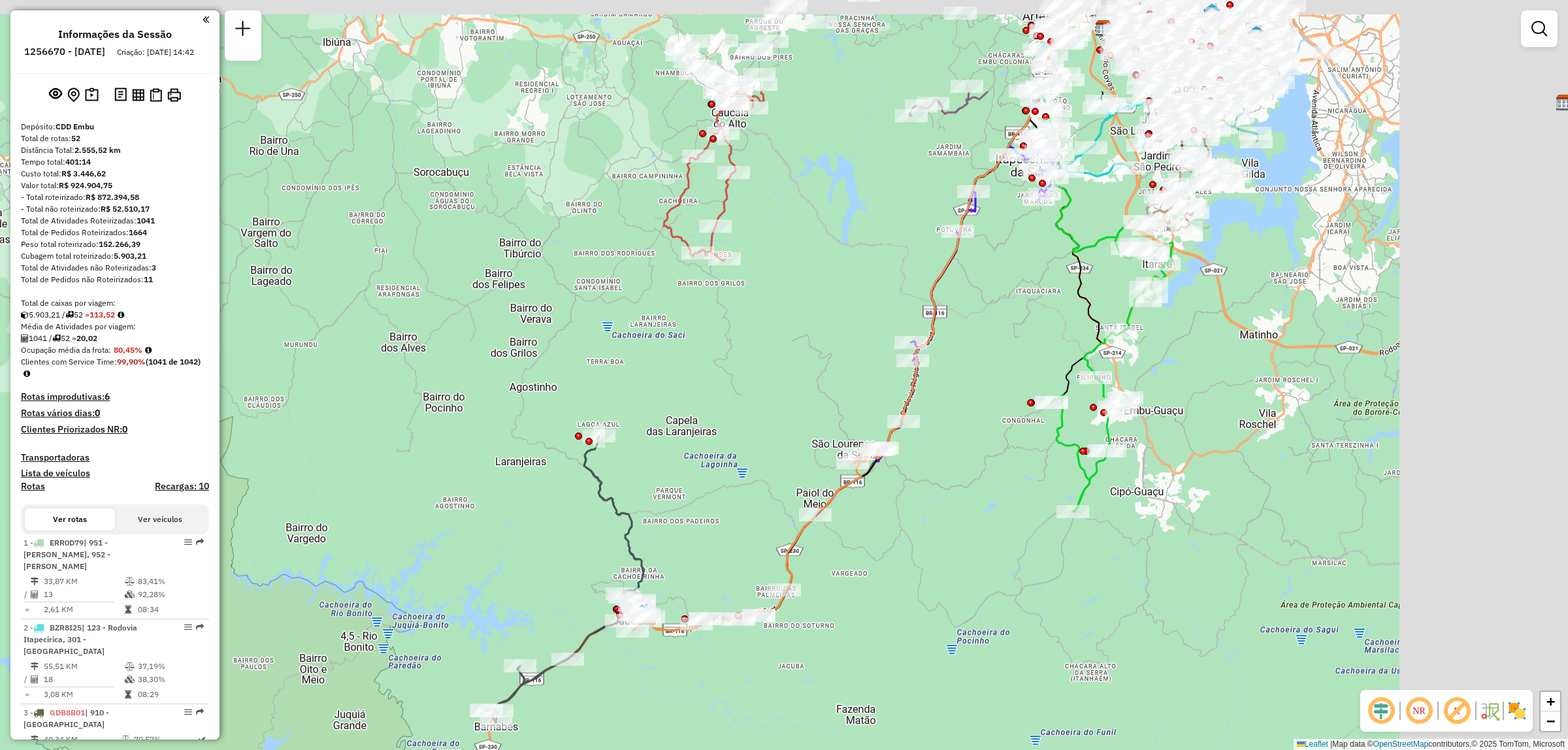
drag, startPoint x: 1163, startPoint y: 386, endPoint x: 1012, endPoint y: 514, distance: 198.0
click at [1012, 514] on div "Janela de atendimento Grade de atendimento Capacidade Transportadoras Veículos …" at bounding box center [784, 375] width 1568 height 750
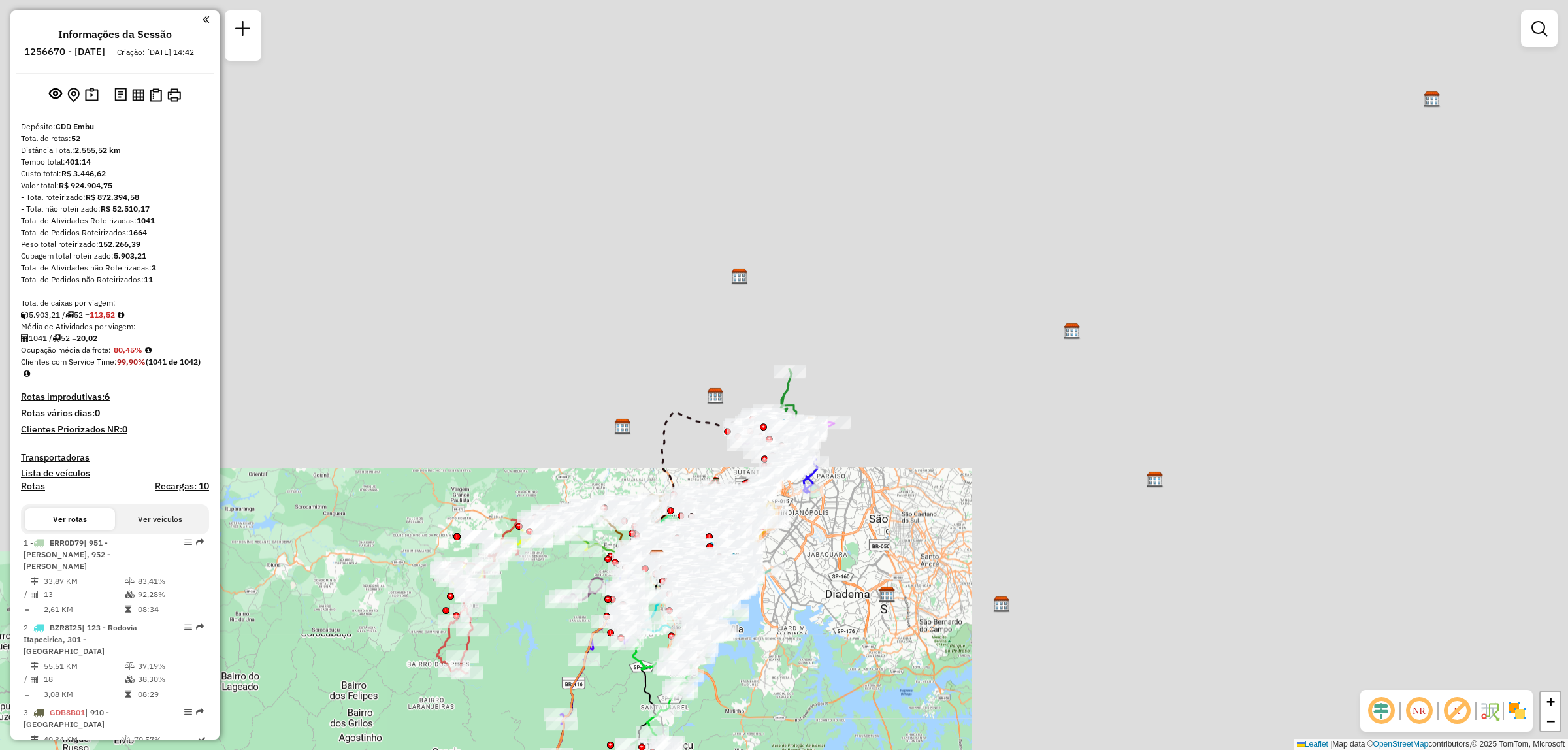
click at [941, 544] on div "Janela de atendimento Grade de atendimento Capacidade Transportadoras Veículos …" at bounding box center [784, 375] width 1568 height 750
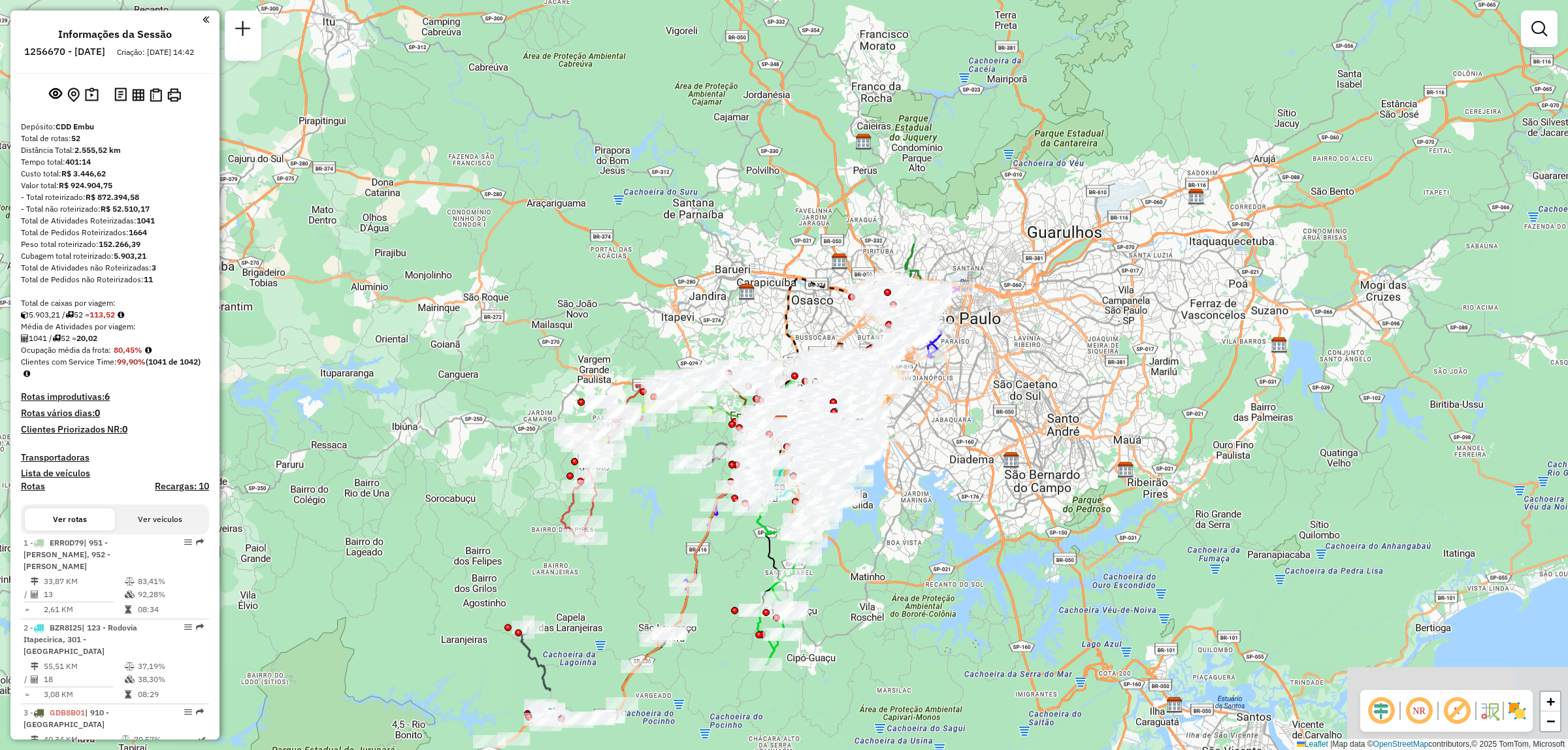
drag, startPoint x: 857, startPoint y: 446, endPoint x: 991, endPoint y: 301, distance: 197.4
click at [991, 301] on div "Janela de atendimento Grade de atendimento Capacidade Transportadoras Veículos …" at bounding box center [784, 375] width 1568 height 750
